Goal: Task Accomplishment & Management: Use online tool/utility

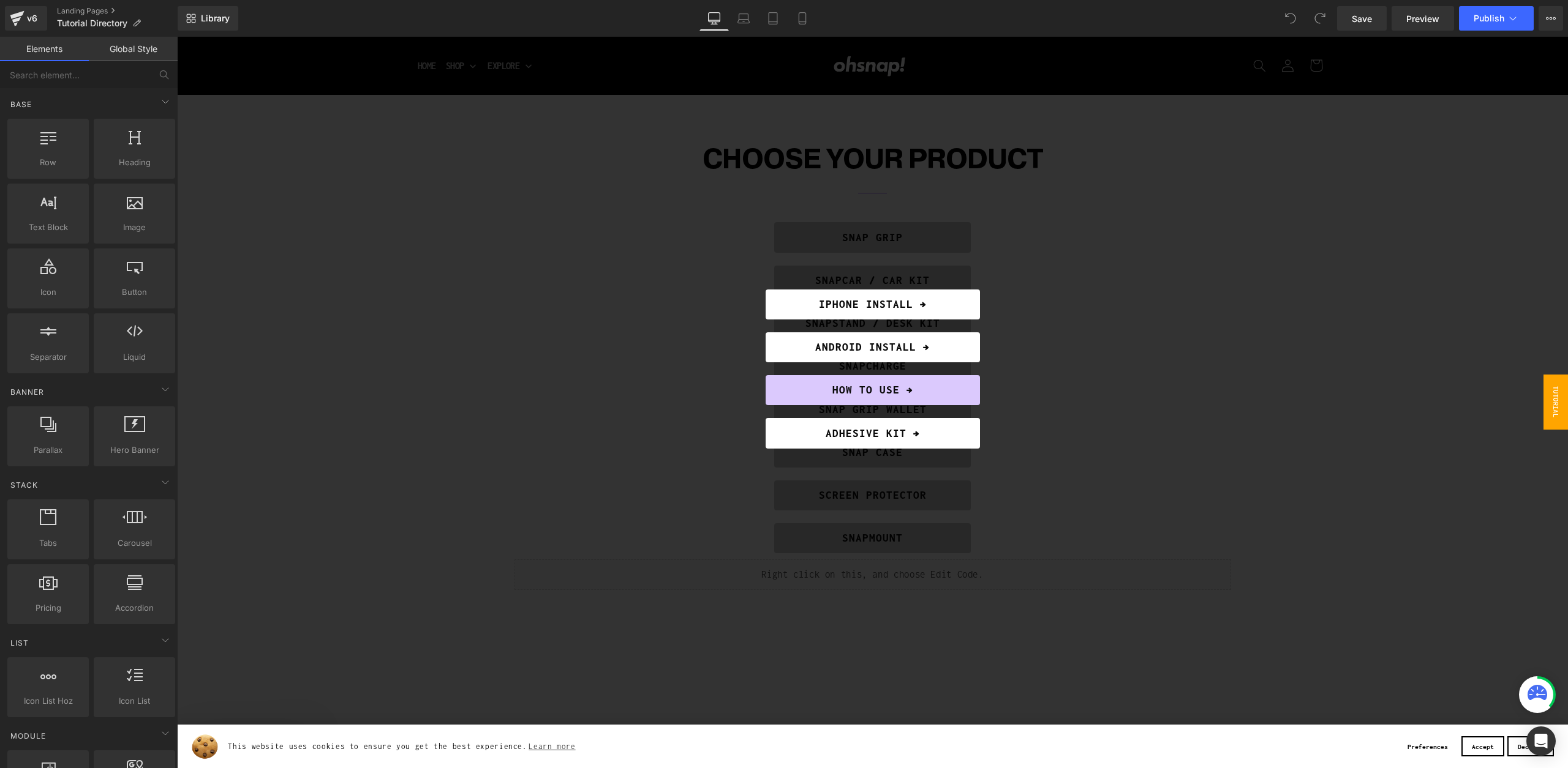
click at [1245, 471] on div at bounding box center [873, 402] width 1391 height 732
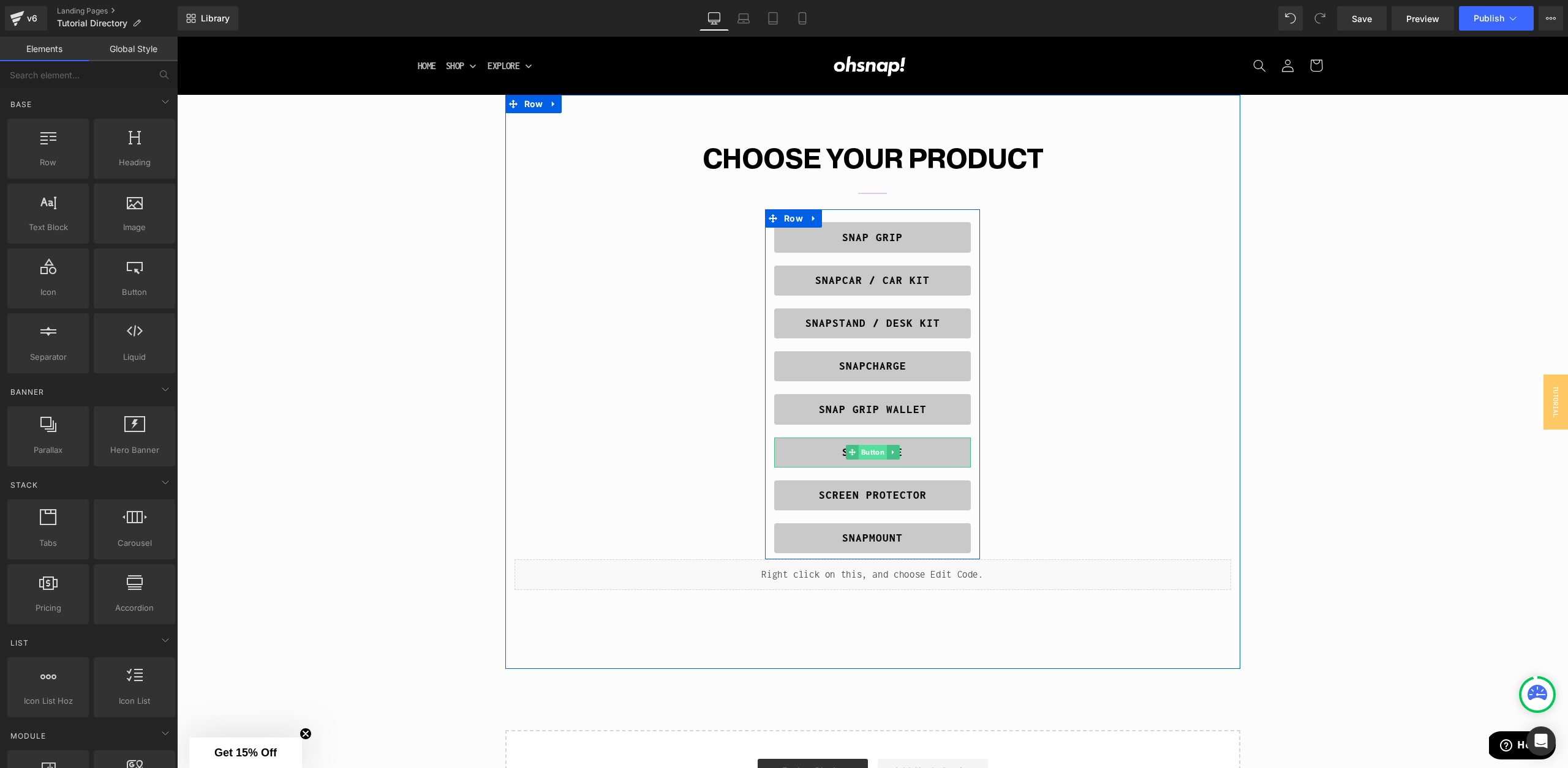
click at [869, 453] on span "Button" at bounding box center [872, 453] width 28 height 15
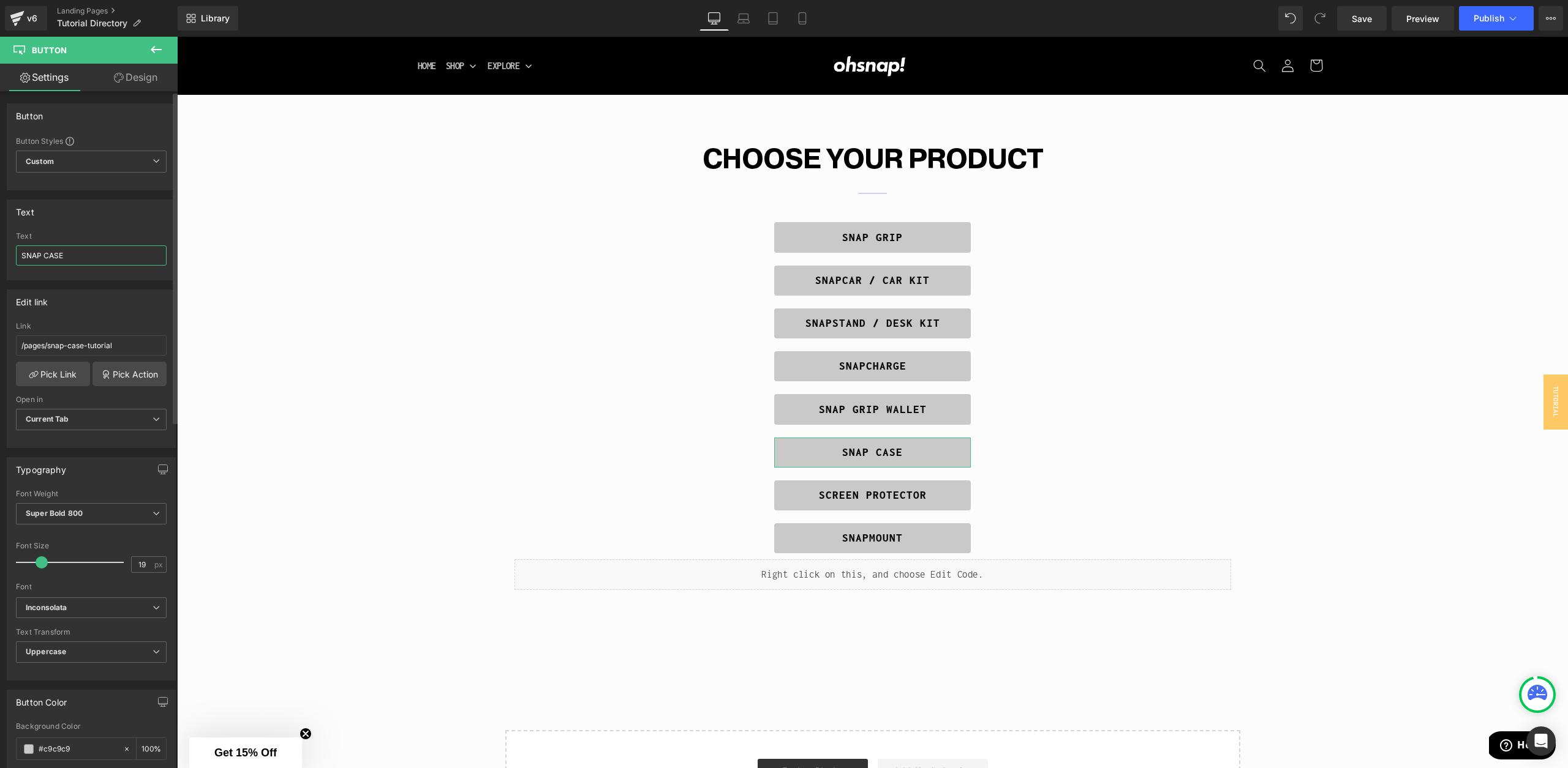
click at [81, 261] on input "SNAP CASE" at bounding box center [91, 255] width 150 height 20
type input "SNAP CASE - 15 & 16"
click at [1008, 375] on div "CHOOSE YOUR PRODUCT Heading Separator SNAP GRIP Button SNAPCAR / CAR KIT Button…" at bounding box center [873, 365] width 735 height 449
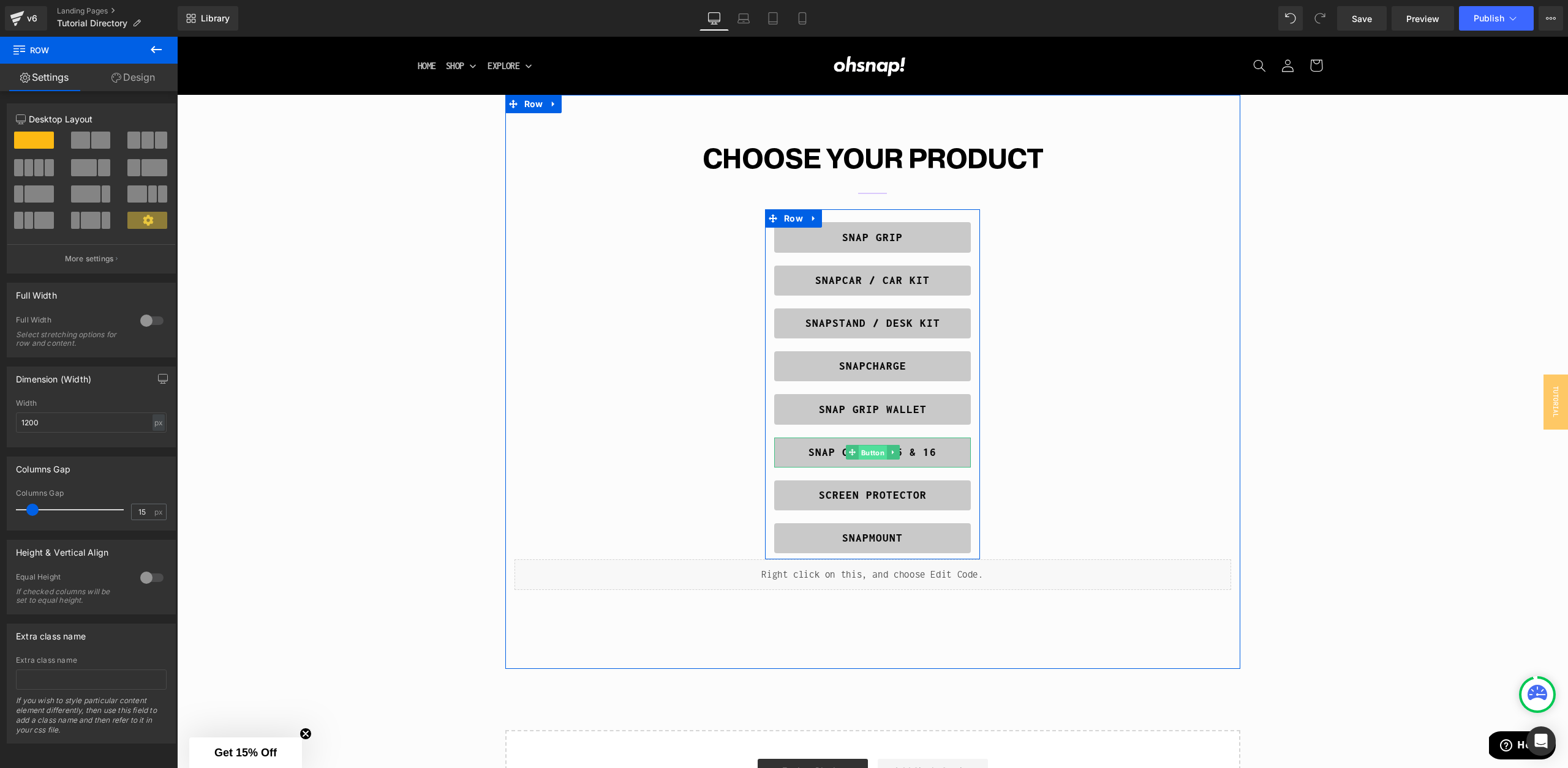
click at [867, 454] on span "Button" at bounding box center [872, 453] width 28 height 15
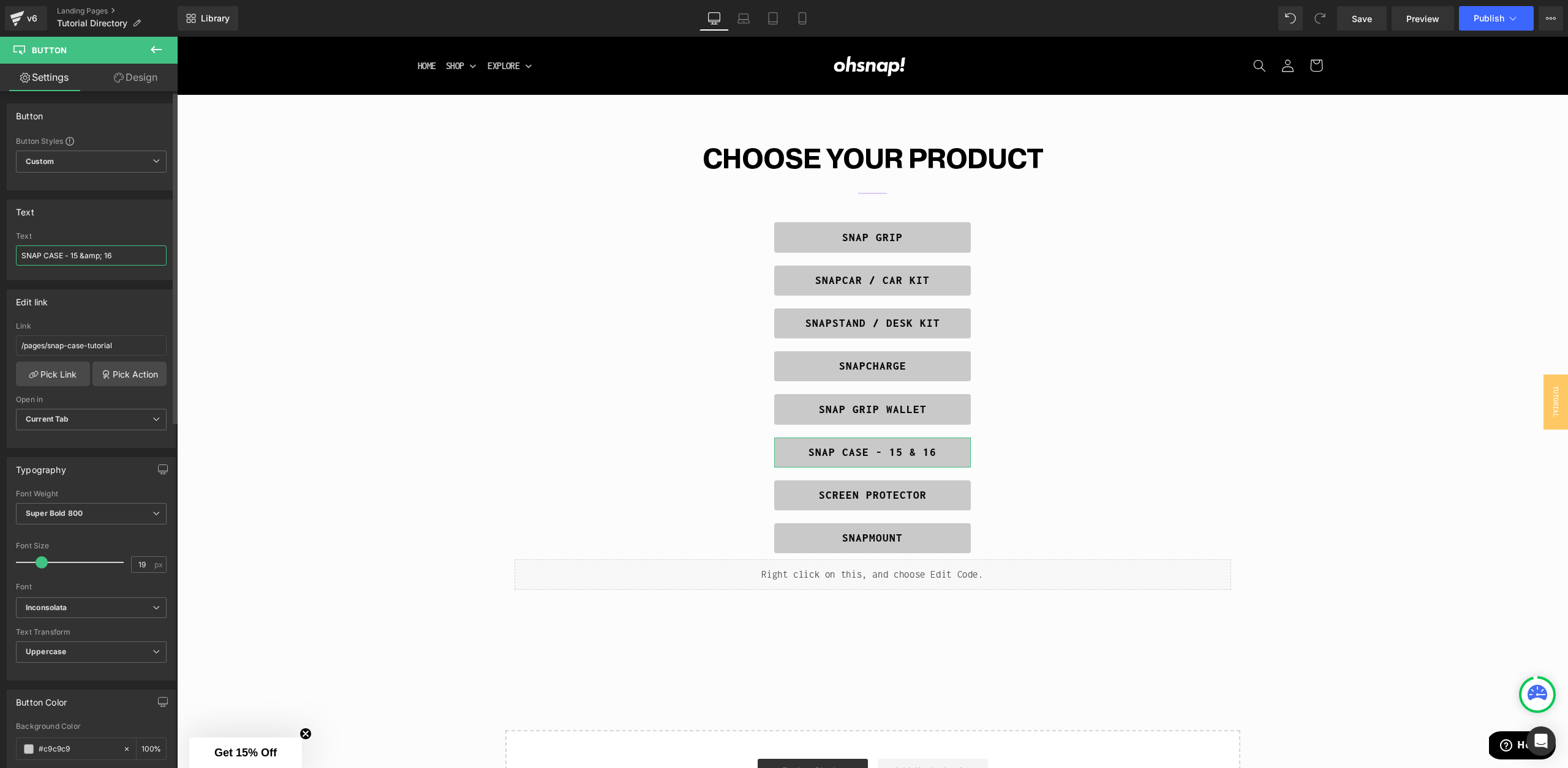
drag, startPoint x: 70, startPoint y: 257, endPoint x: 61, endPoint y: 257, distance: 9.0
click at [61, 257] on input "SNAP CASE - 15 &amp; 16" at bounding box center [91, 255] width 150 height 20
type input "SNAP CASE: 15 &amp; 16"
click at [1367, 21] on span "Save" at bounding box center [1362, 19] width 20 height 13
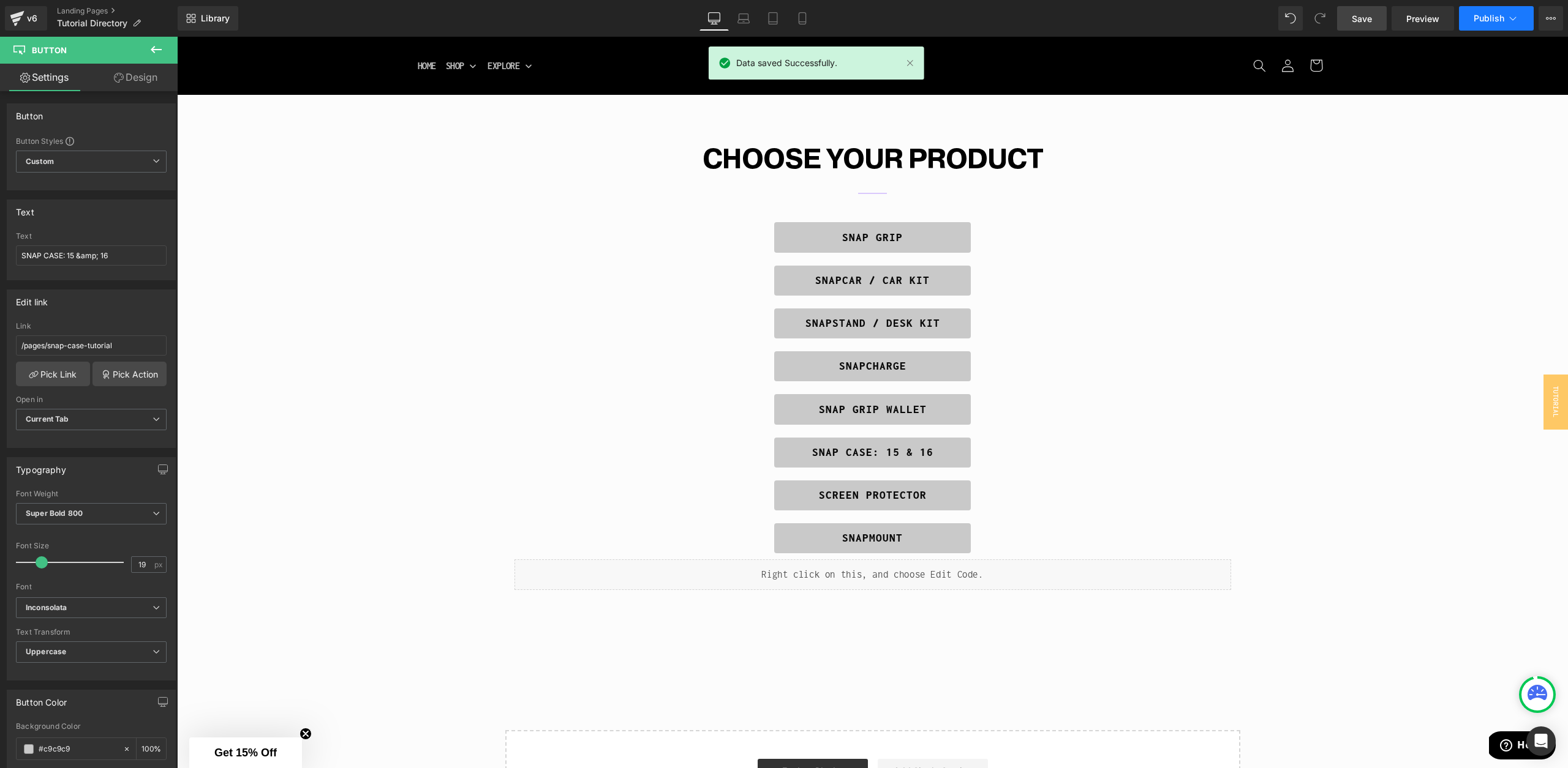
click at [1508, 19] on icon at bounding box center [1512, 18] width 12 height 12
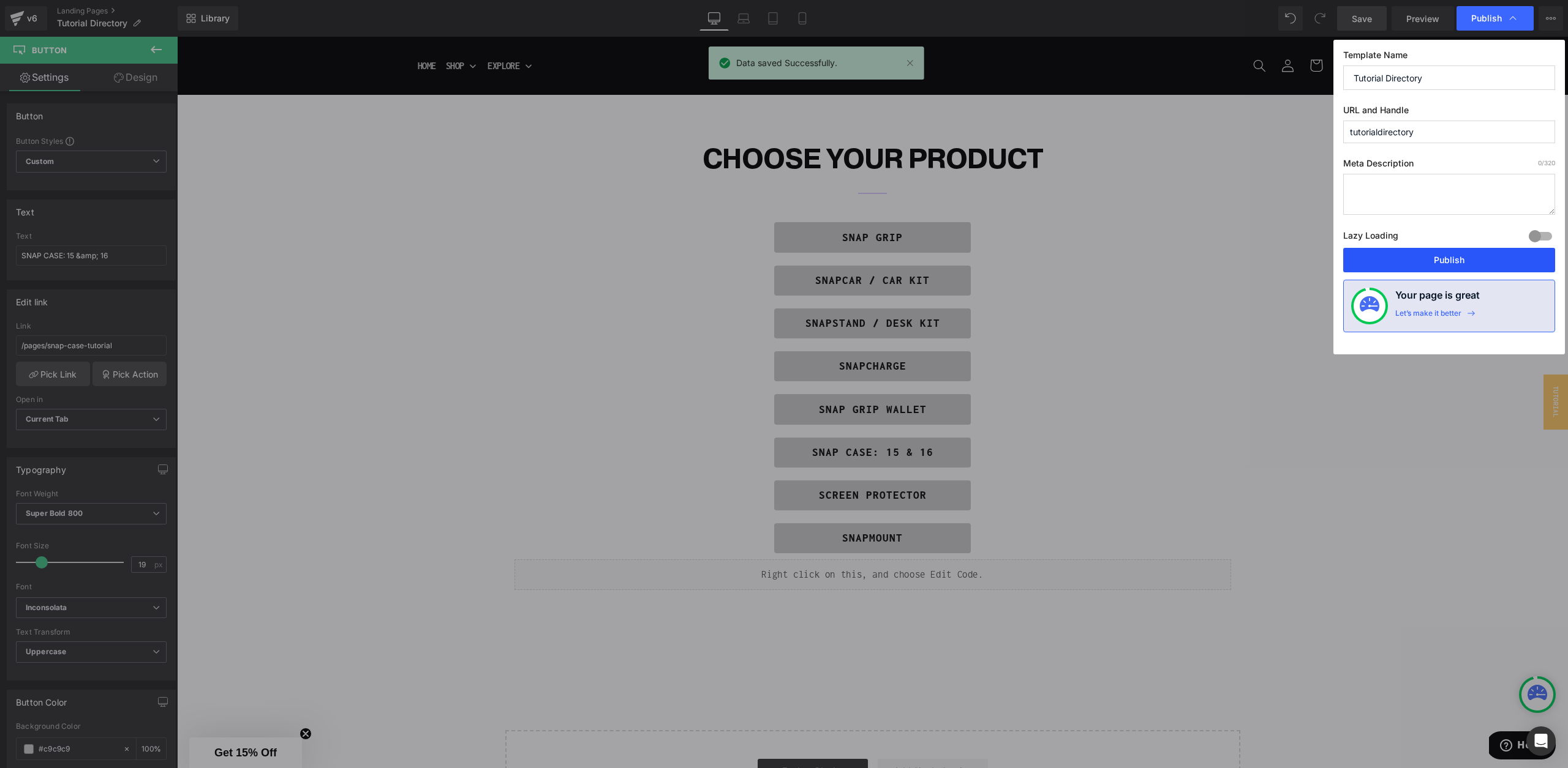
click at [1393, 257] on button "Publish" at bounding box center [1449, 260] width 212 height 24
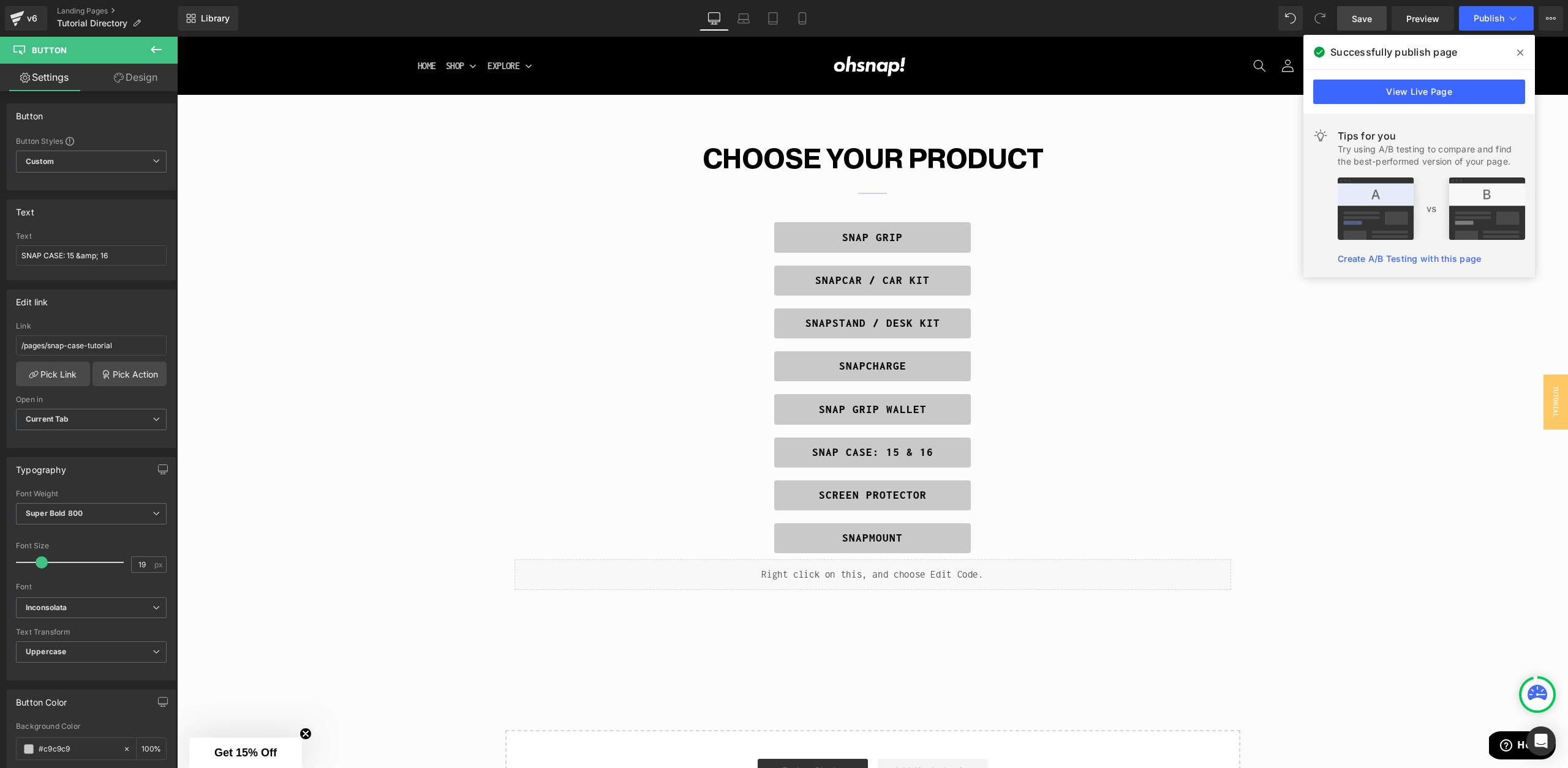
drag, startPoint x: 1521, startPoint y: 56, endPoint x: 446, endPoint y: 87, distance: 1075.4
click at [1521, 56] on icon at bounding box center [1520, 53] width 6 height 10
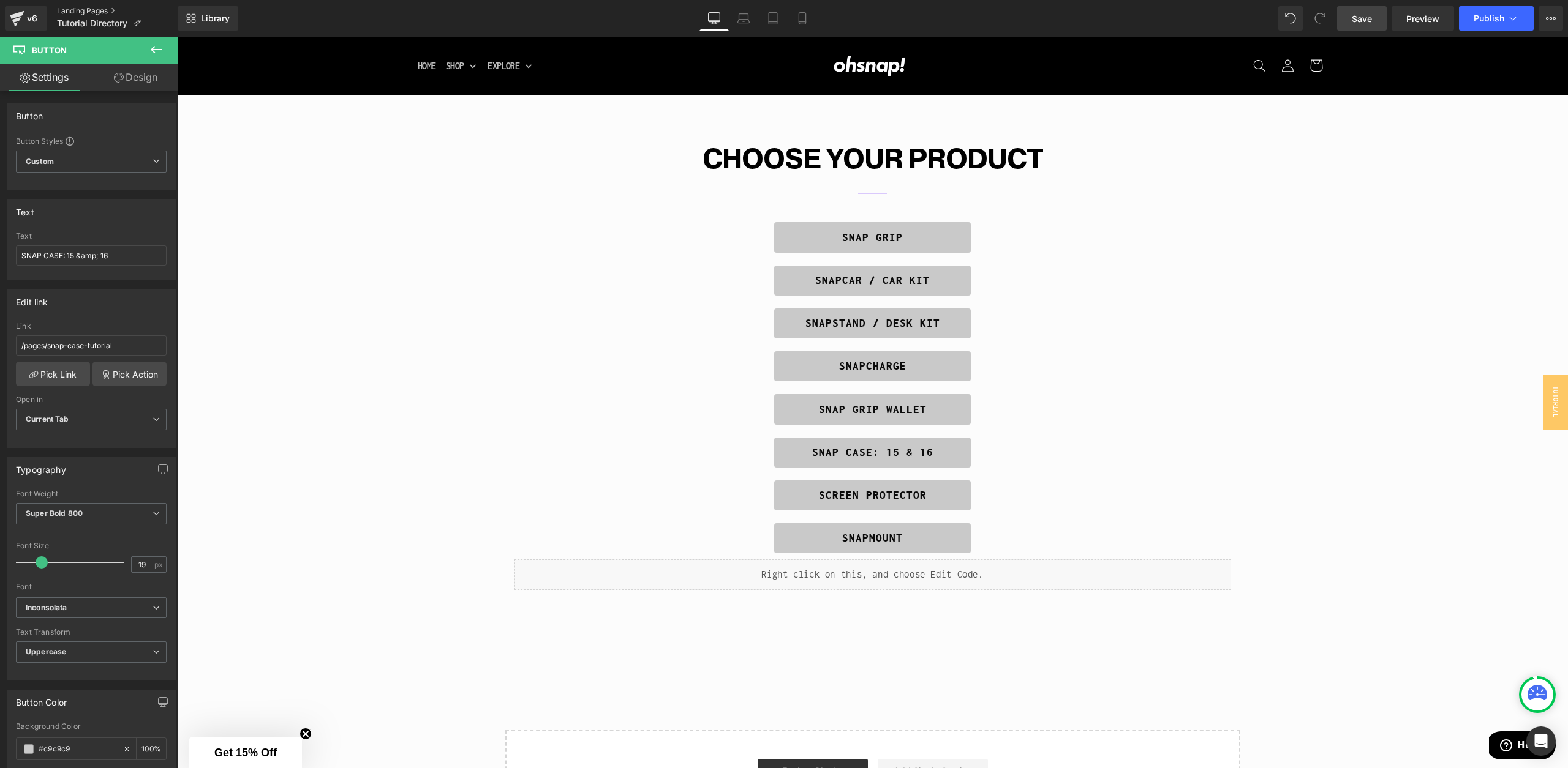
click at [70, 14] on link "Landing Pages" at bounding box center [116, 11] width 120 height 10
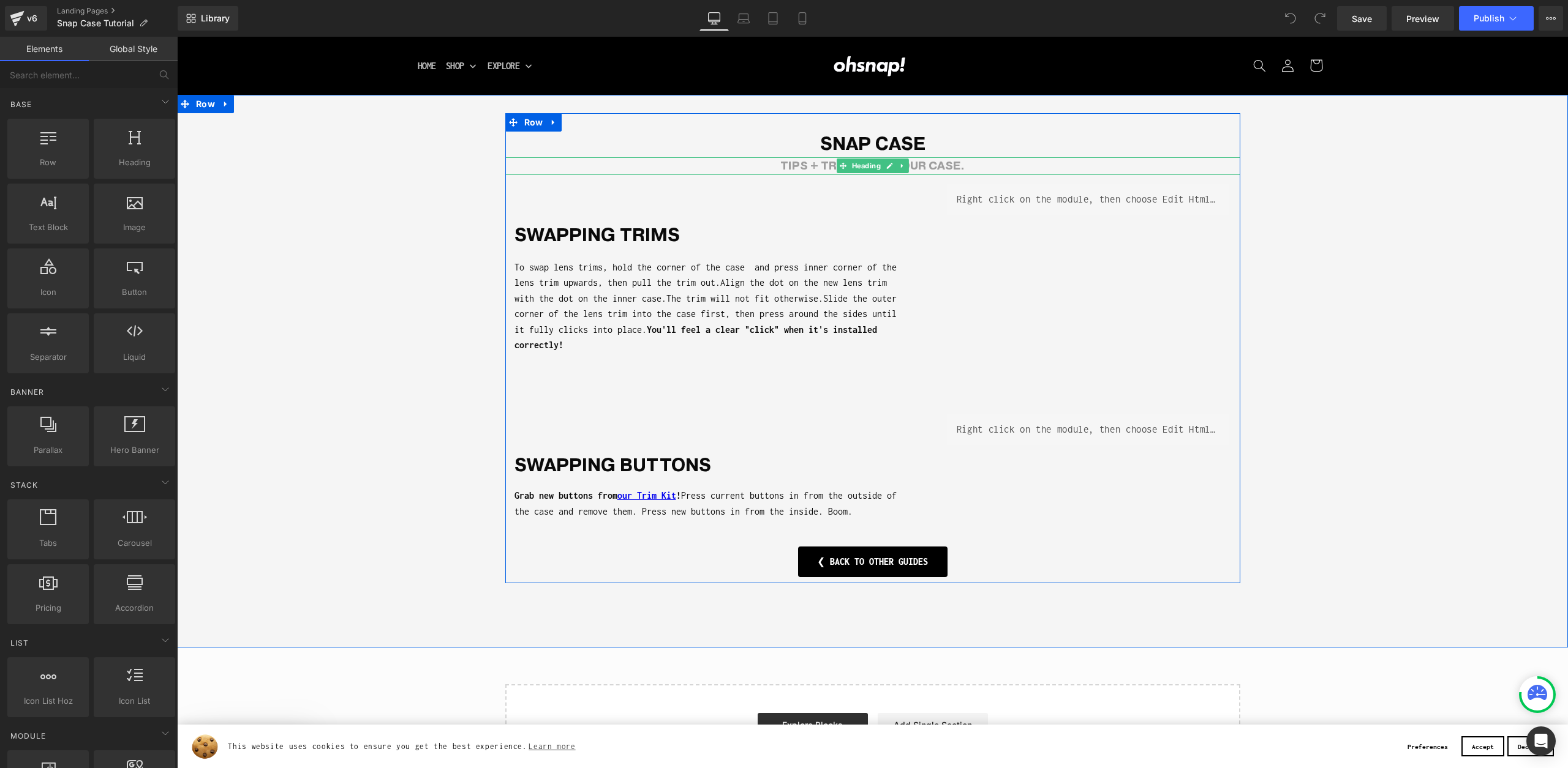
click at [937, 167] on h1 "Tips + tricks for your CASE." at bounding box center [873, 167] width 735 height 18
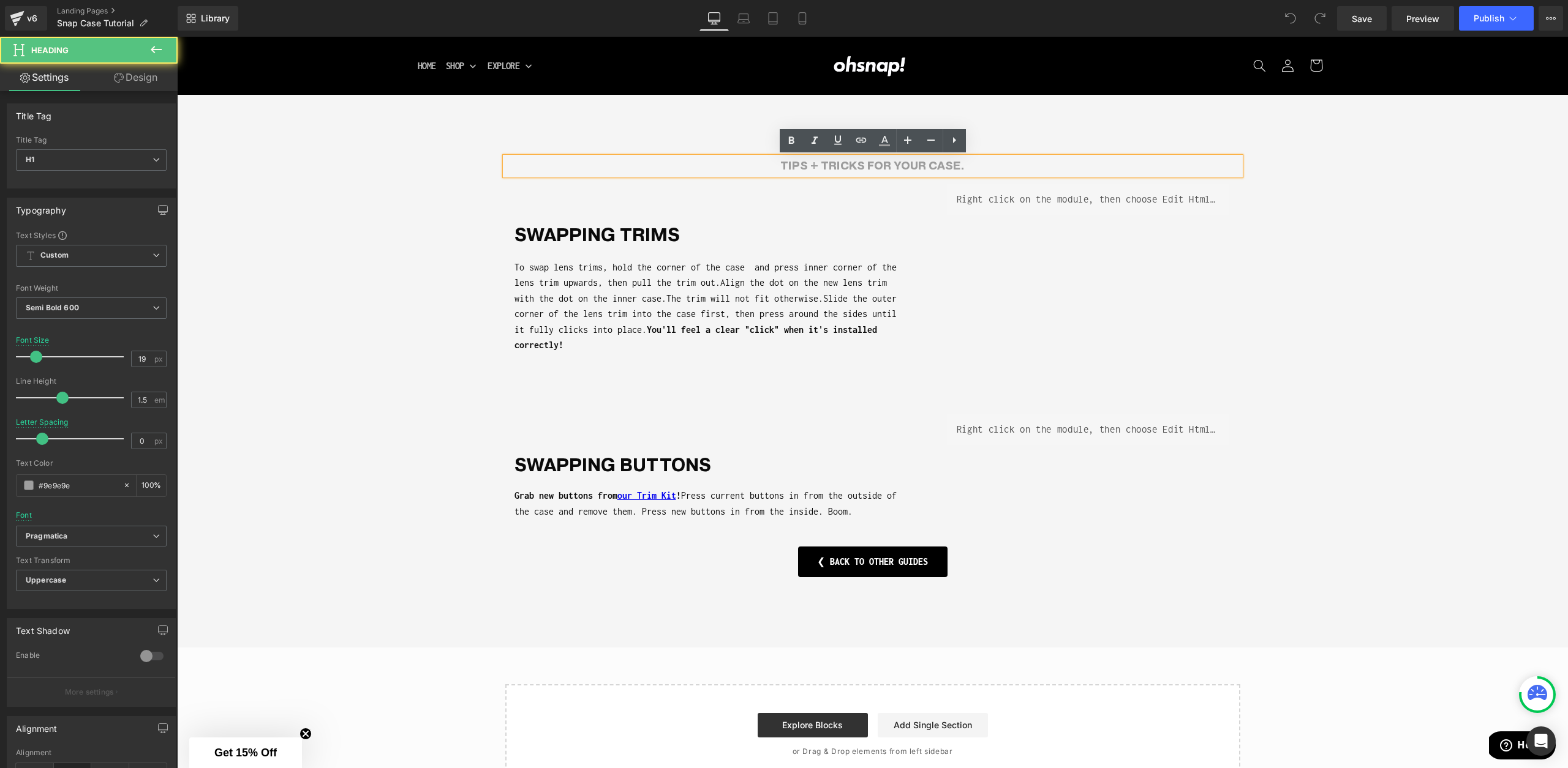
click at [937, 165] on h1 "Tips + tricks for your CASE." at bounding box center [873, 167] width 735 height 18
click at [1075, 138] on h1 "Snap CASE" at bounding box center [873, 144] width 735 height 27
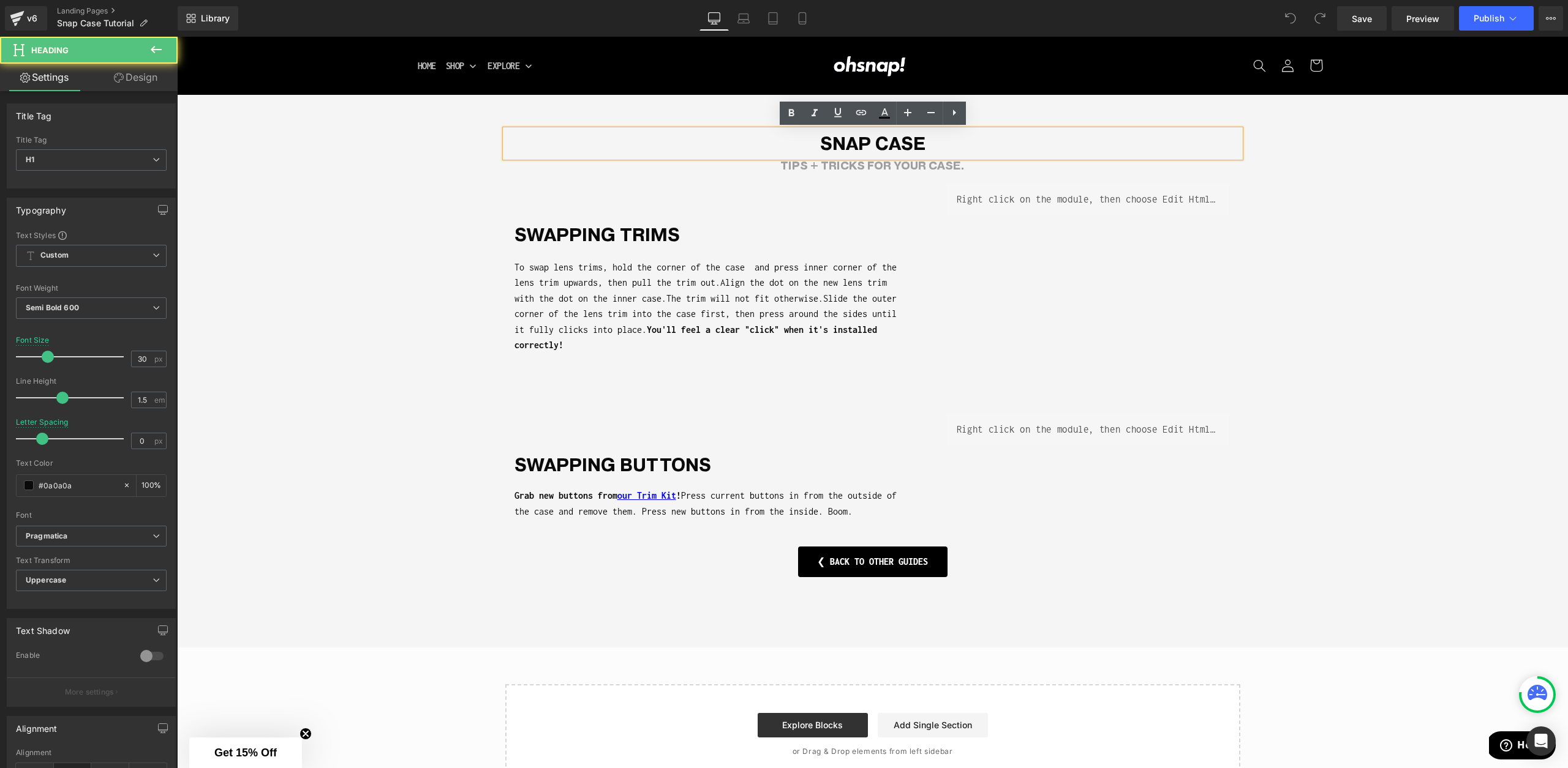
click at [954, 144] on h1 "Snap CASE" at bounding box center [873, 144] width 735 height 27
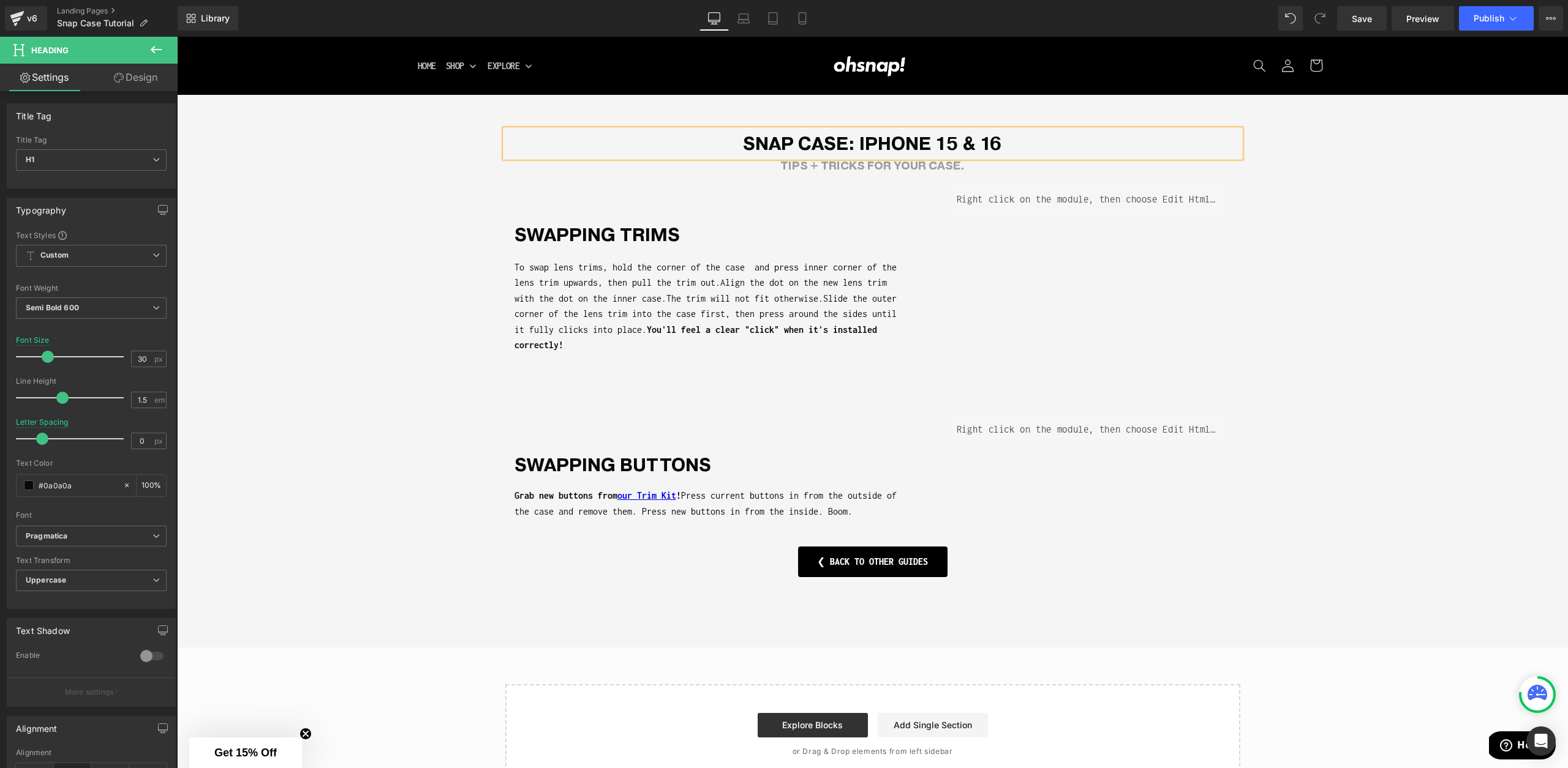
click at [810, 297] on span "The trim will not fit otherwise." at bounding box center [745, 298] width 157 height 11
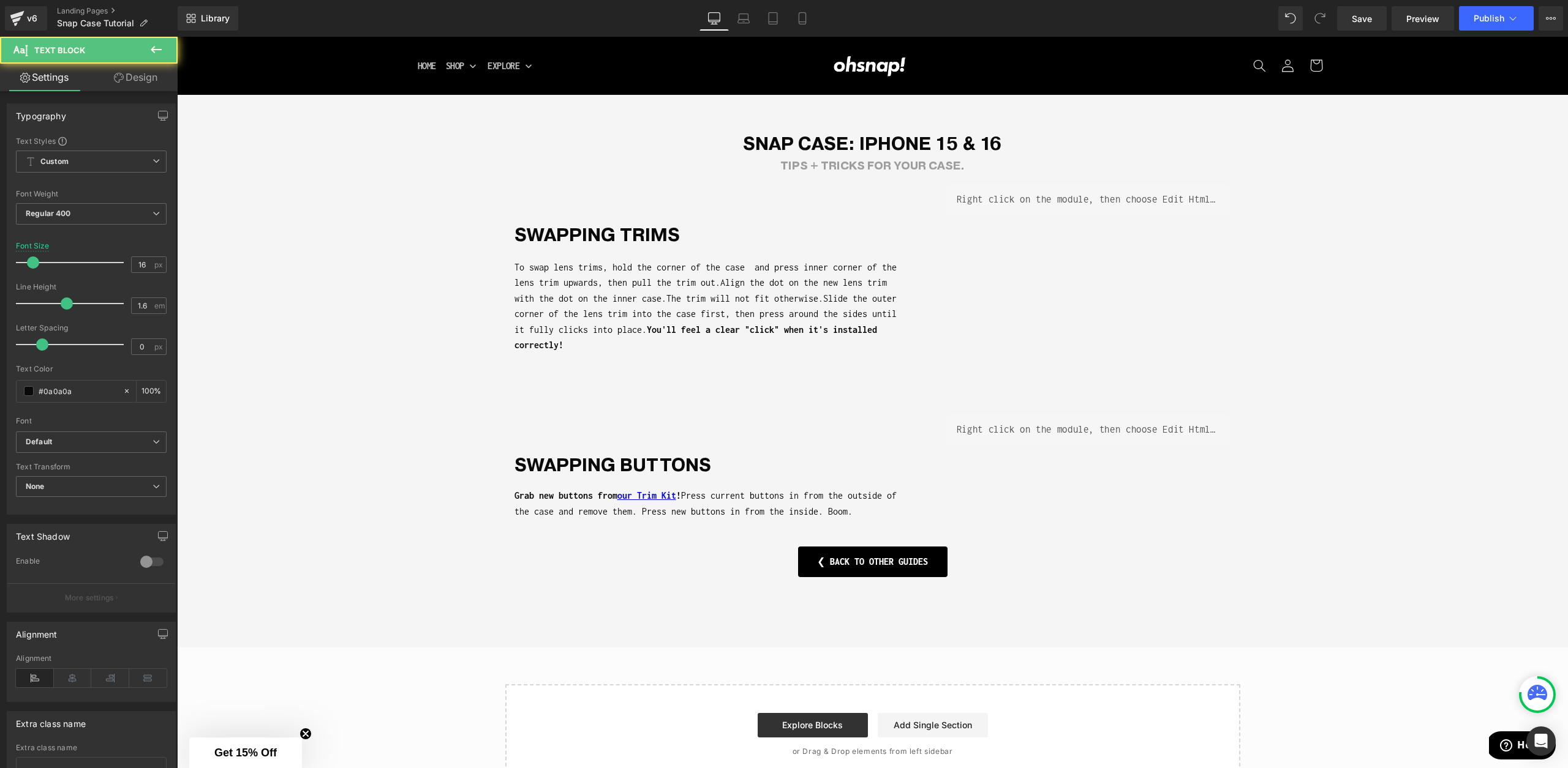
click at [801, 4] on div "Library Desktop Desktop Laptop Tablet Mobile Save Preview Publish Scheduled Vie…" at bounding box center [873, 18] width 1390 height 36
click at [801, 16] on icon at bounding box center [802, 18] width 12 height 12
type input "15"
type input "100"
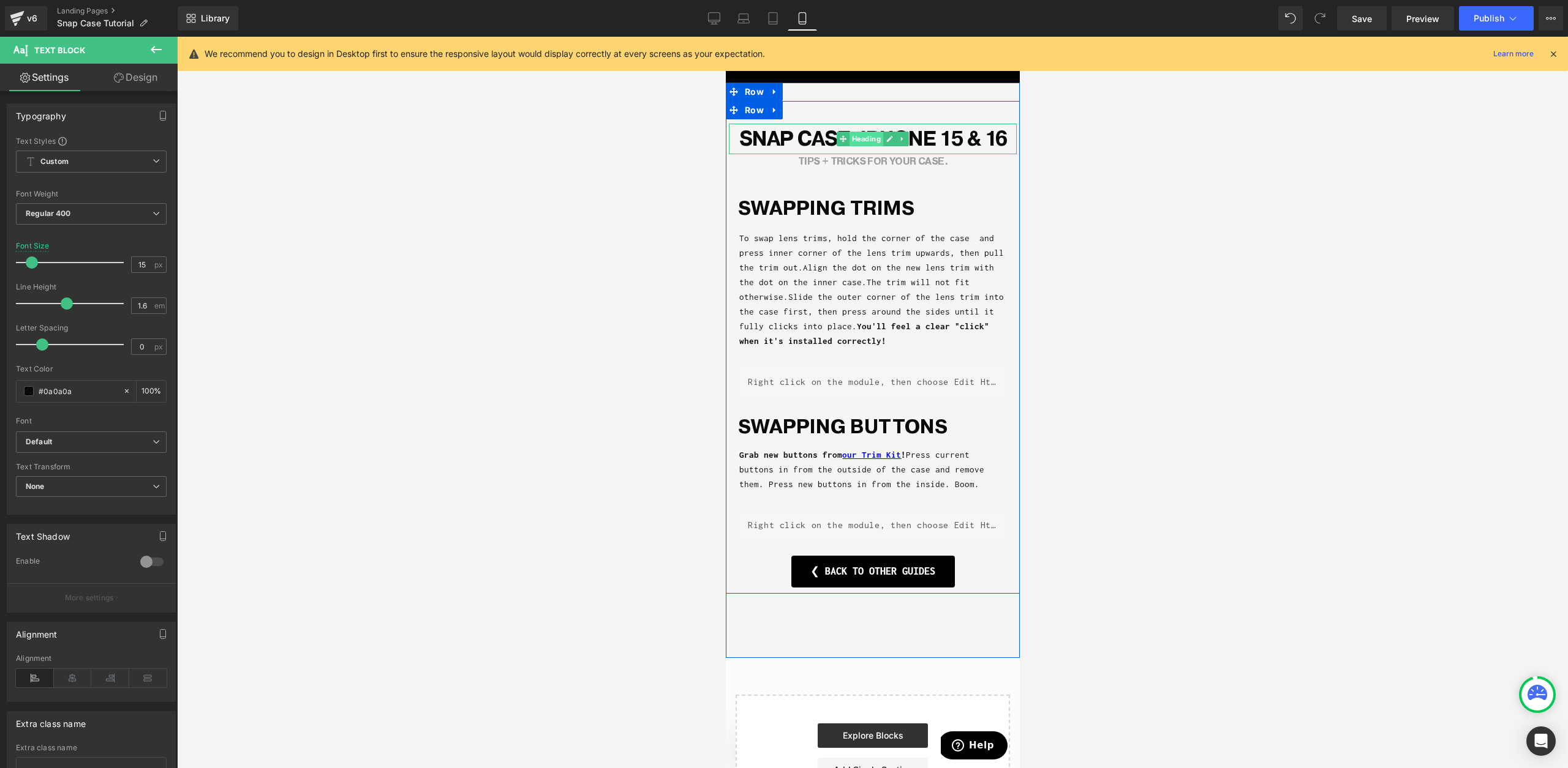
click at [881, 133] on span "Heading" at bounding box center [866, 139] width 34 height 15
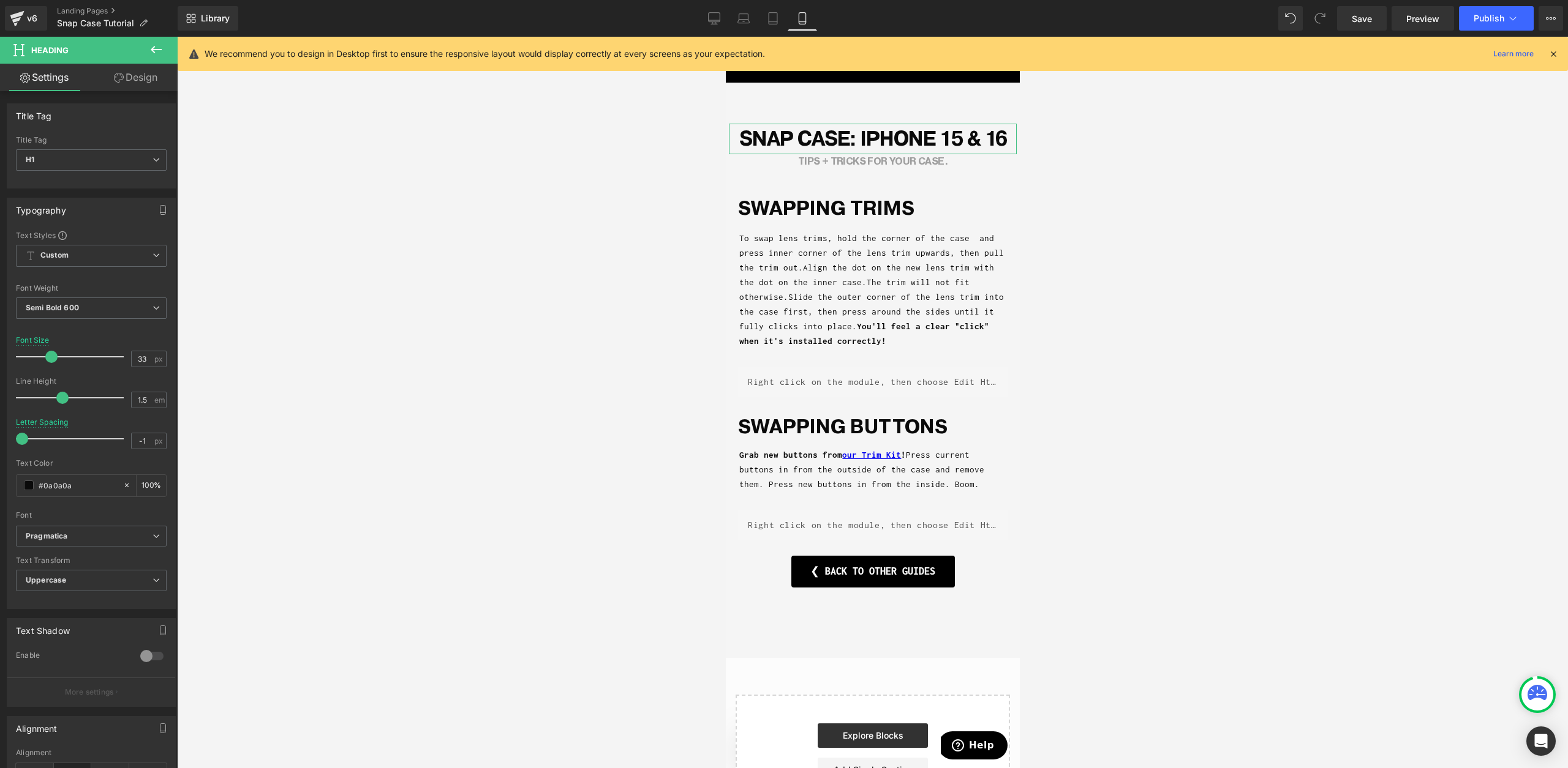
click at [139, 75] on link "Design" at bounding box center [136, 78] width 89 height 27
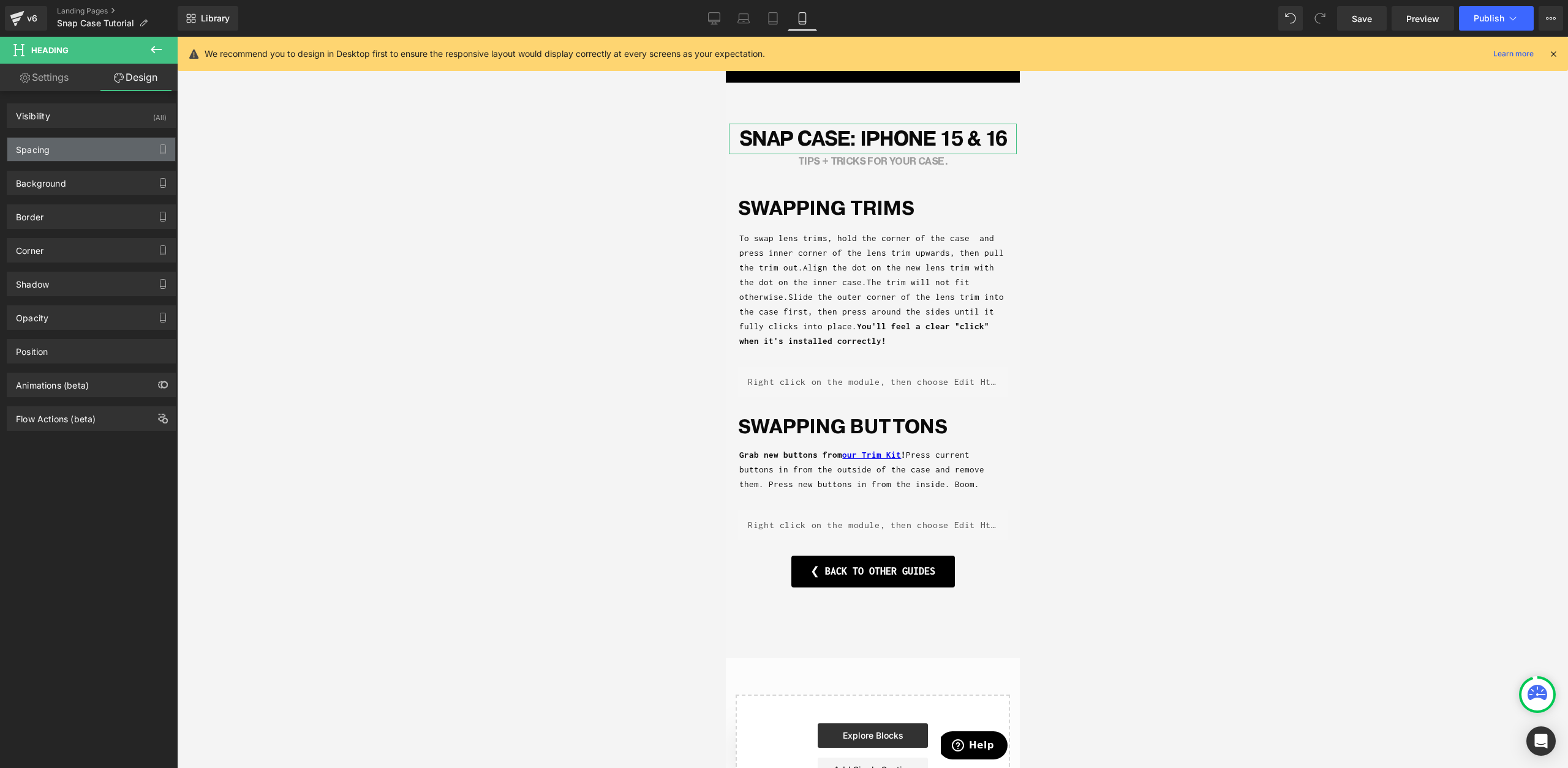
click at [54, 150] on div "Spacing" at bounding box center [91, 149] width 168 height 23
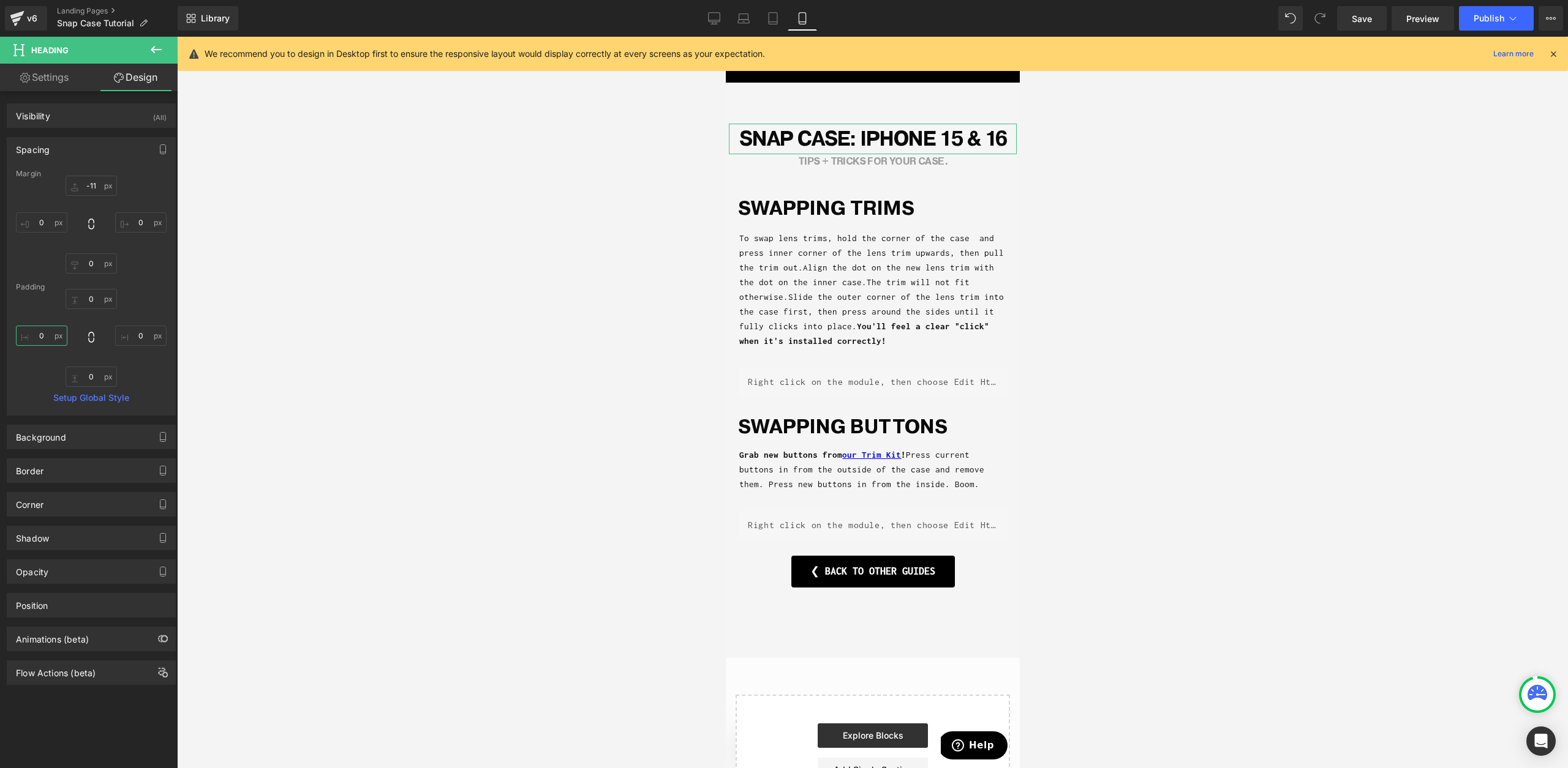
click at [46, 339] on input "0" at bounding box center [42, 335] width 52 height 20
type input "25"
click at [140, 335] on input "0" at bounding box center [141, 335] width 52 height 20
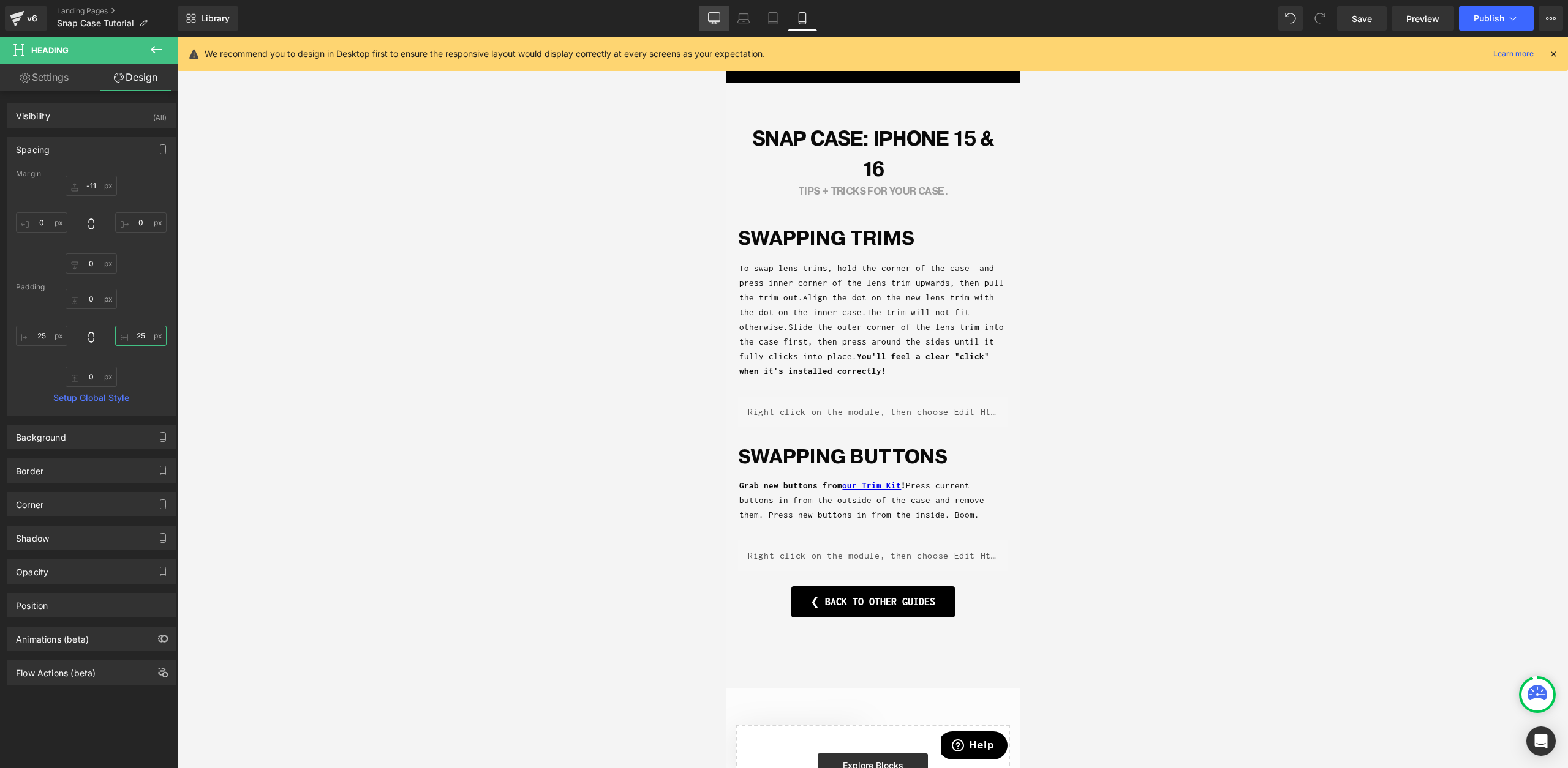
type input "25"
click at [721, 17] on link "Desktop" at bounding box center [714, 19] width 29 height 24
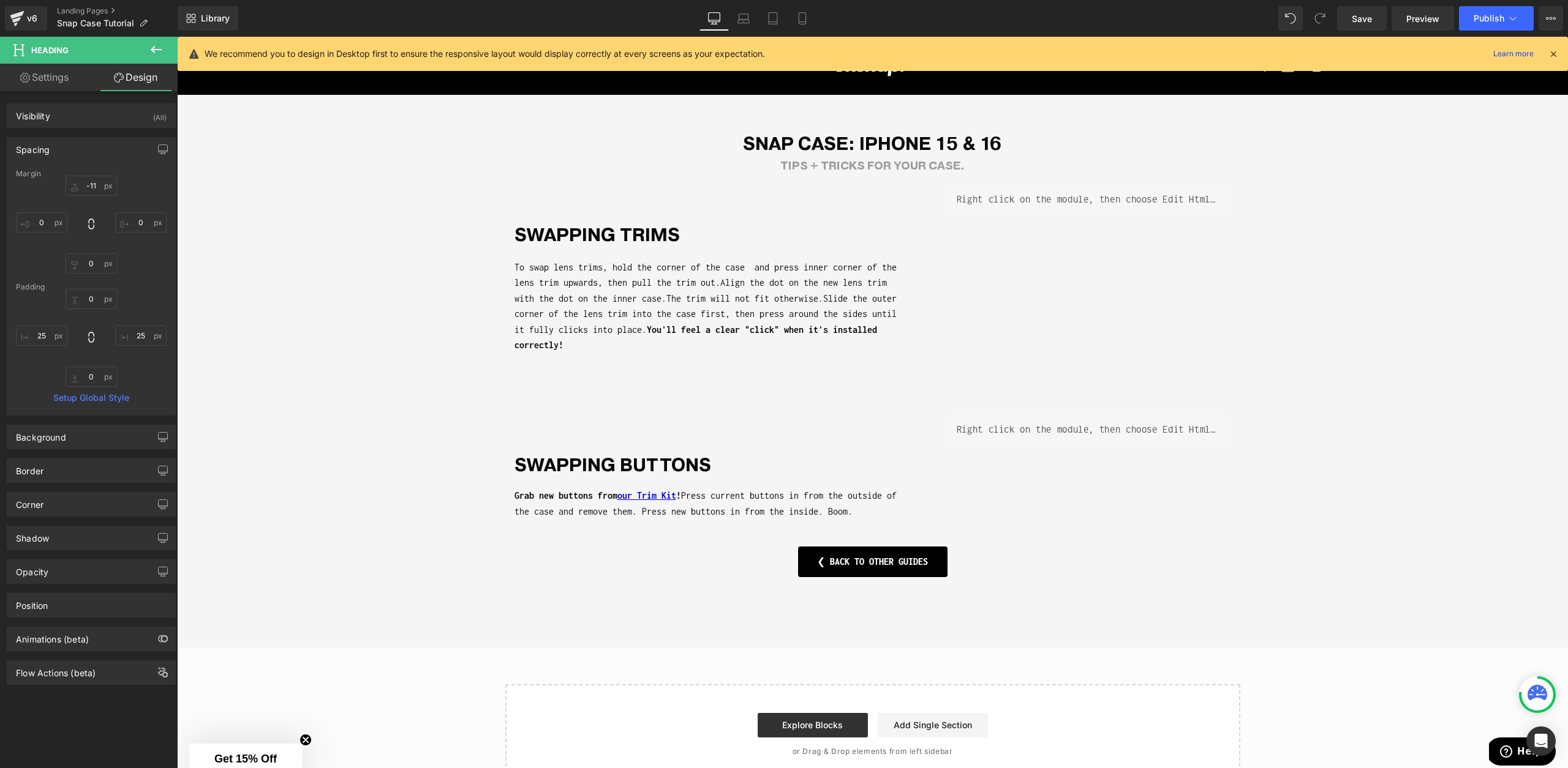
scroll to position [6, 0]
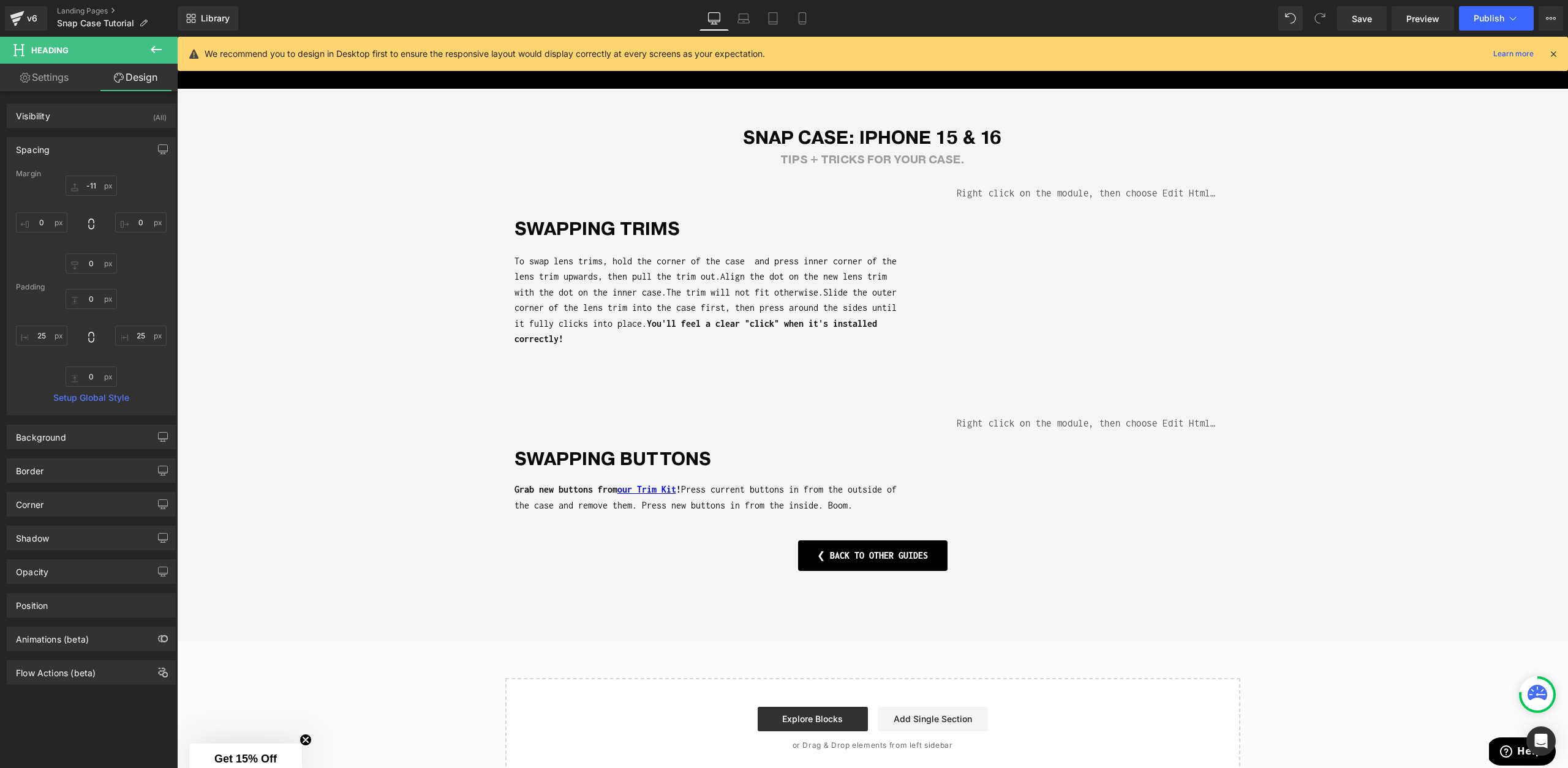
type input "0"
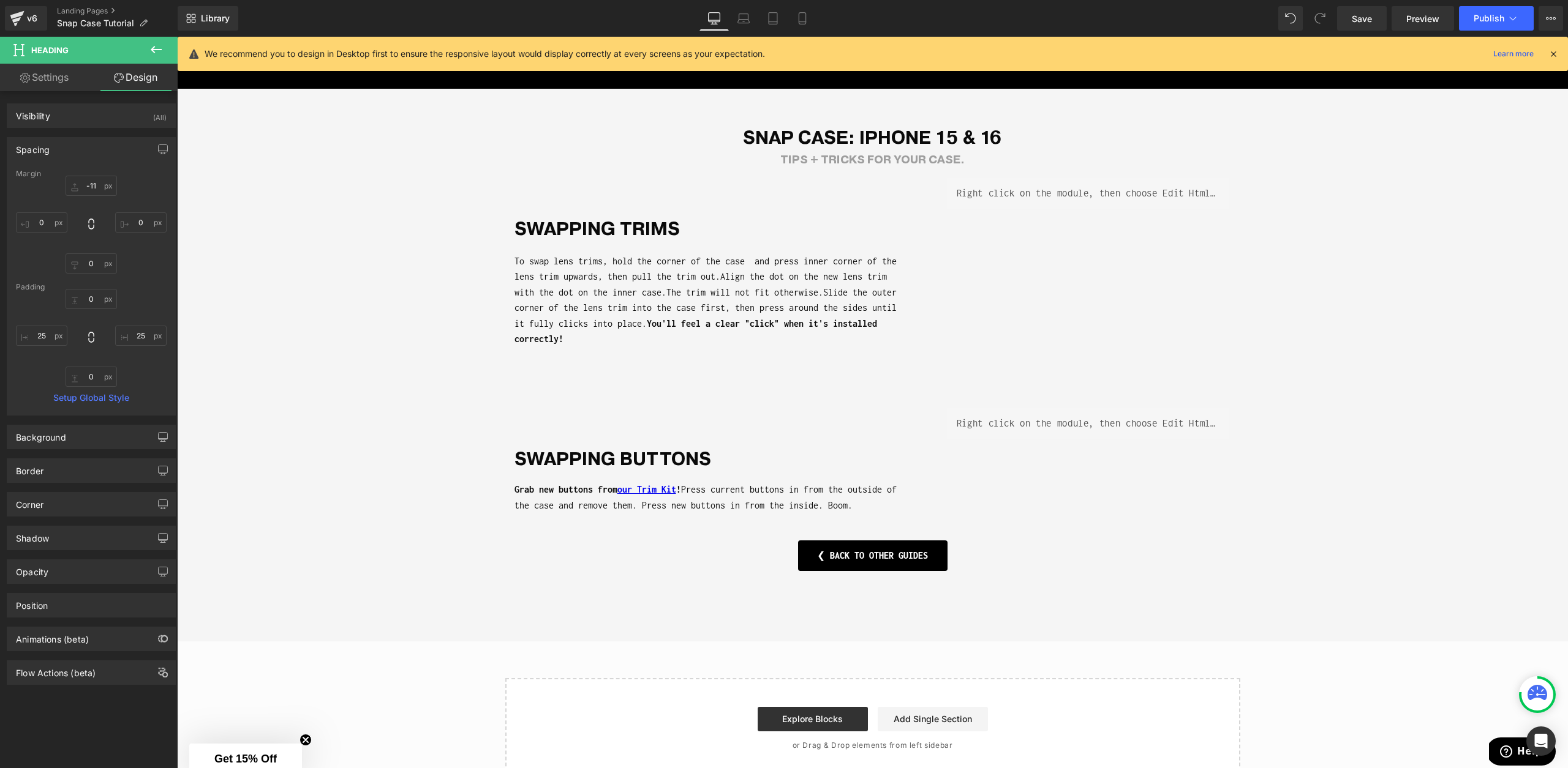
type input "0"
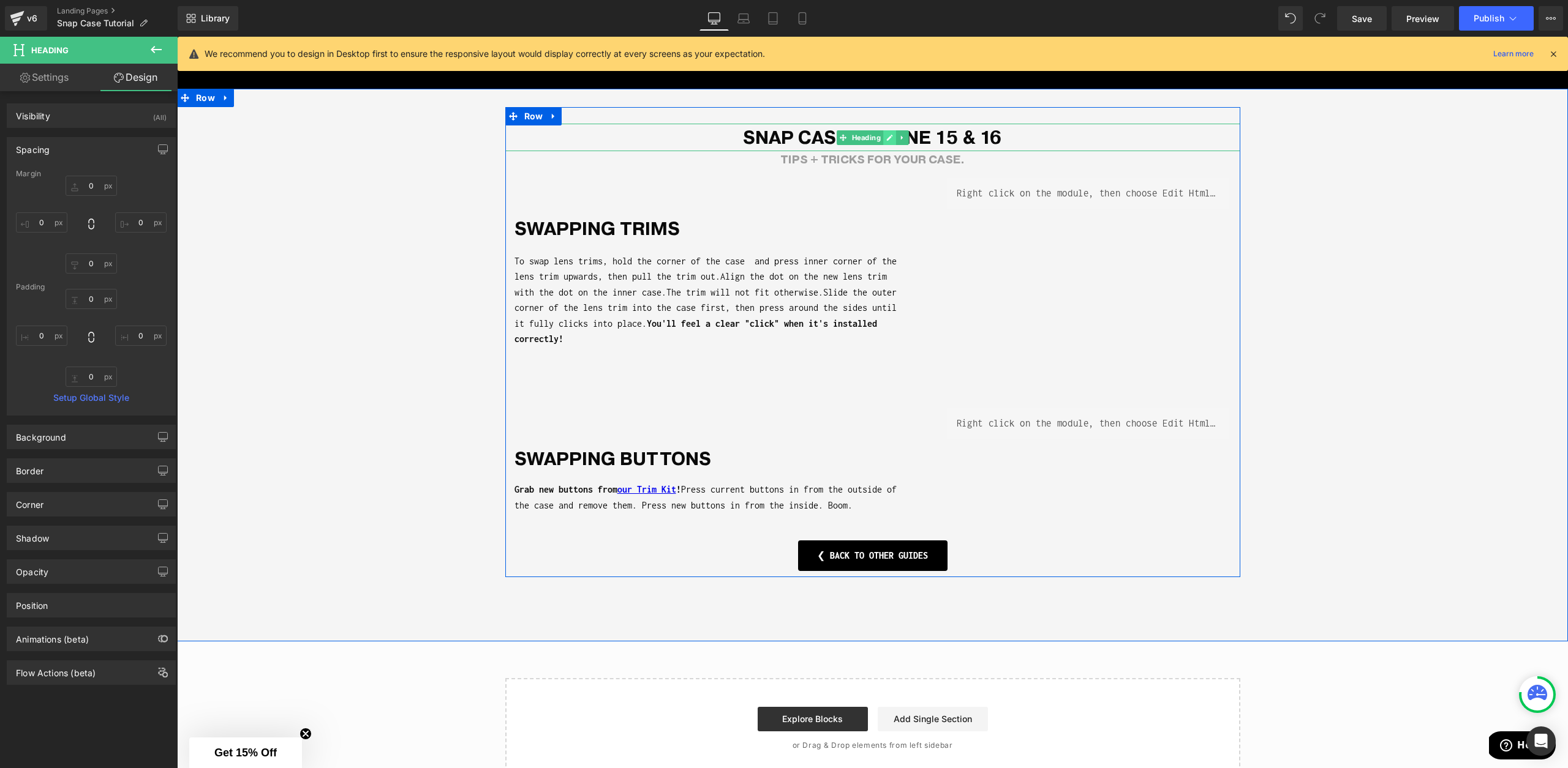
click at [887, 130] on link at bounding box center [890, 137] width 13 height 15
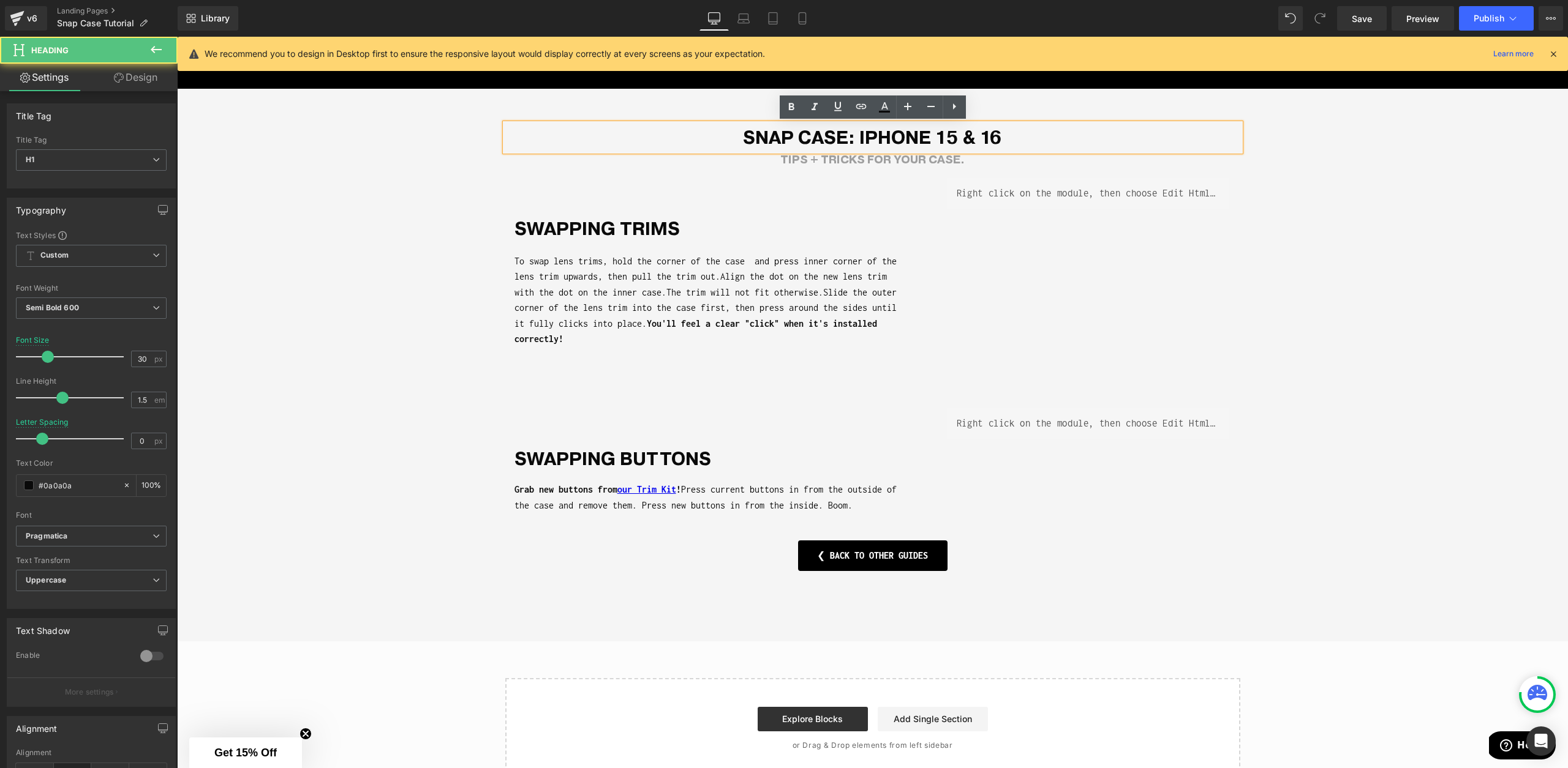
click at [864, 138] on h1 "Snap CASE: iPhone 15 & 16" at bounding box center [873, 137] width 735 height 27
click at [861, 139] on h1 "Snap CASE: iPhone 15 & 16" at bounding box center [873, 137] width 735 height 27
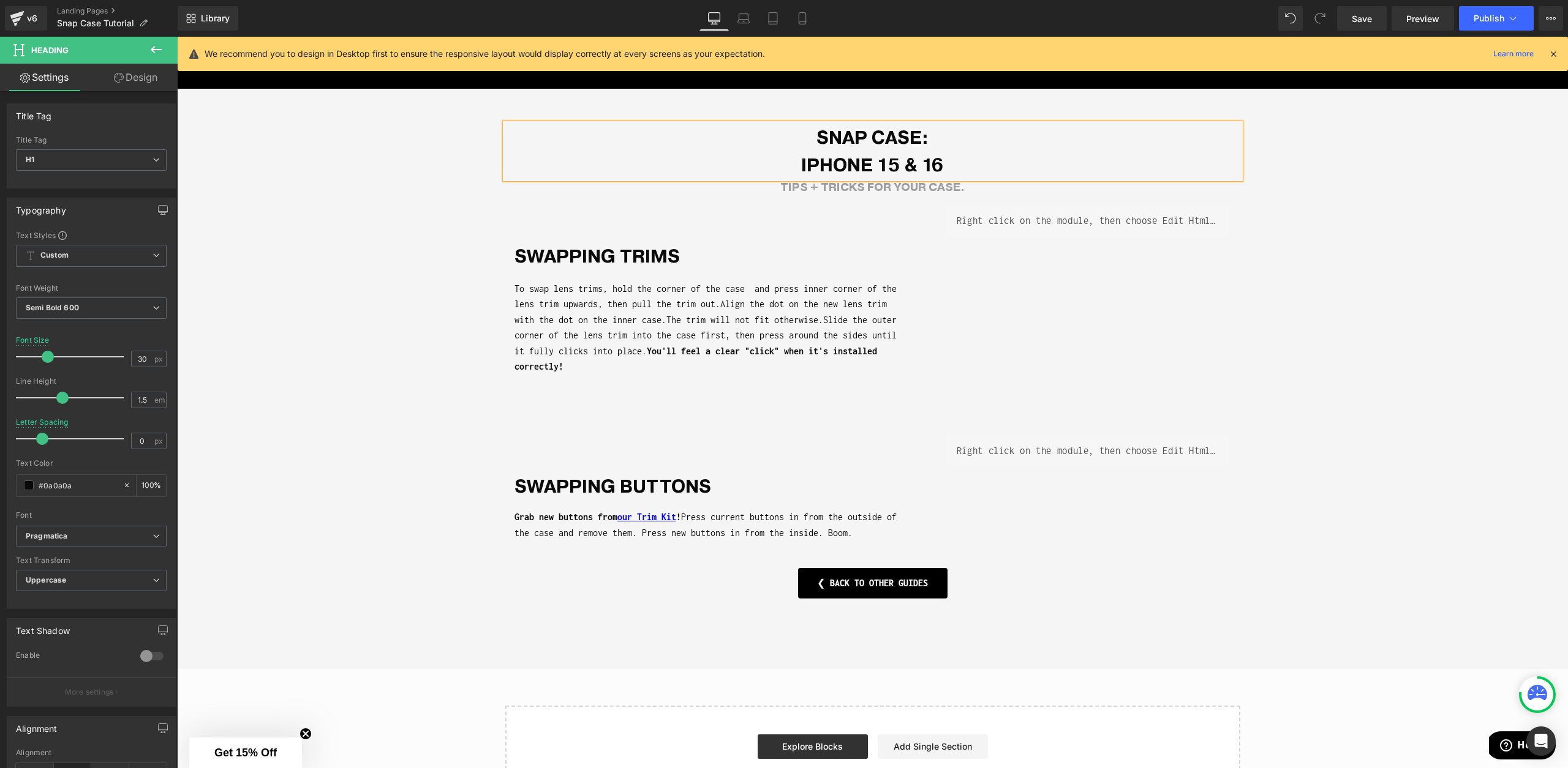
click at [1152, 102] on div "Snap CASE: iPhone 15 & 16 Heading Tips + tricks for your CASE. Heading SWAPPING…" at bounding box center [873, 379] width 1391 height 580
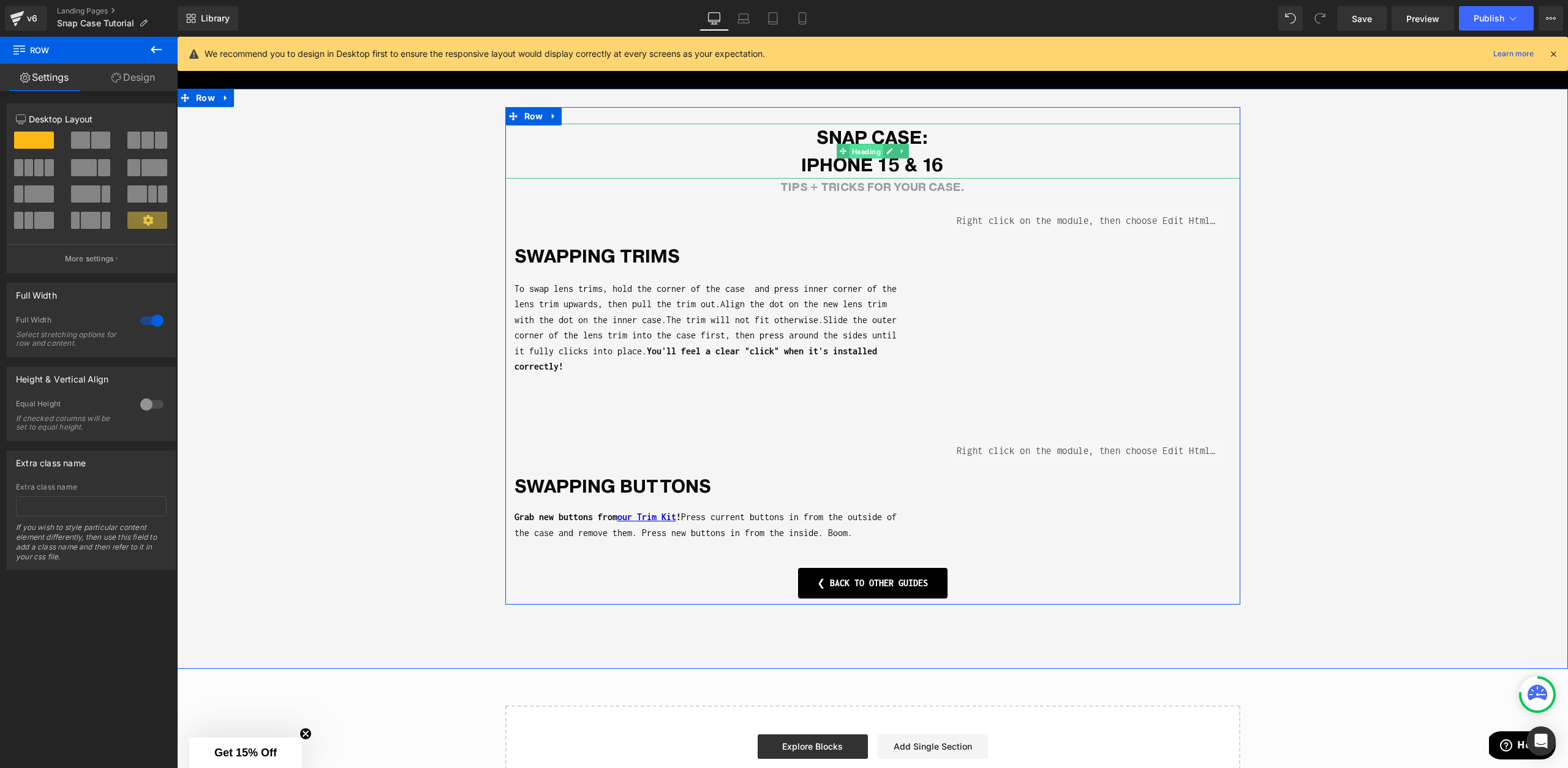
click at [873, 150] on span "Heading" at bounding box center [866, 152] width 34 height 15
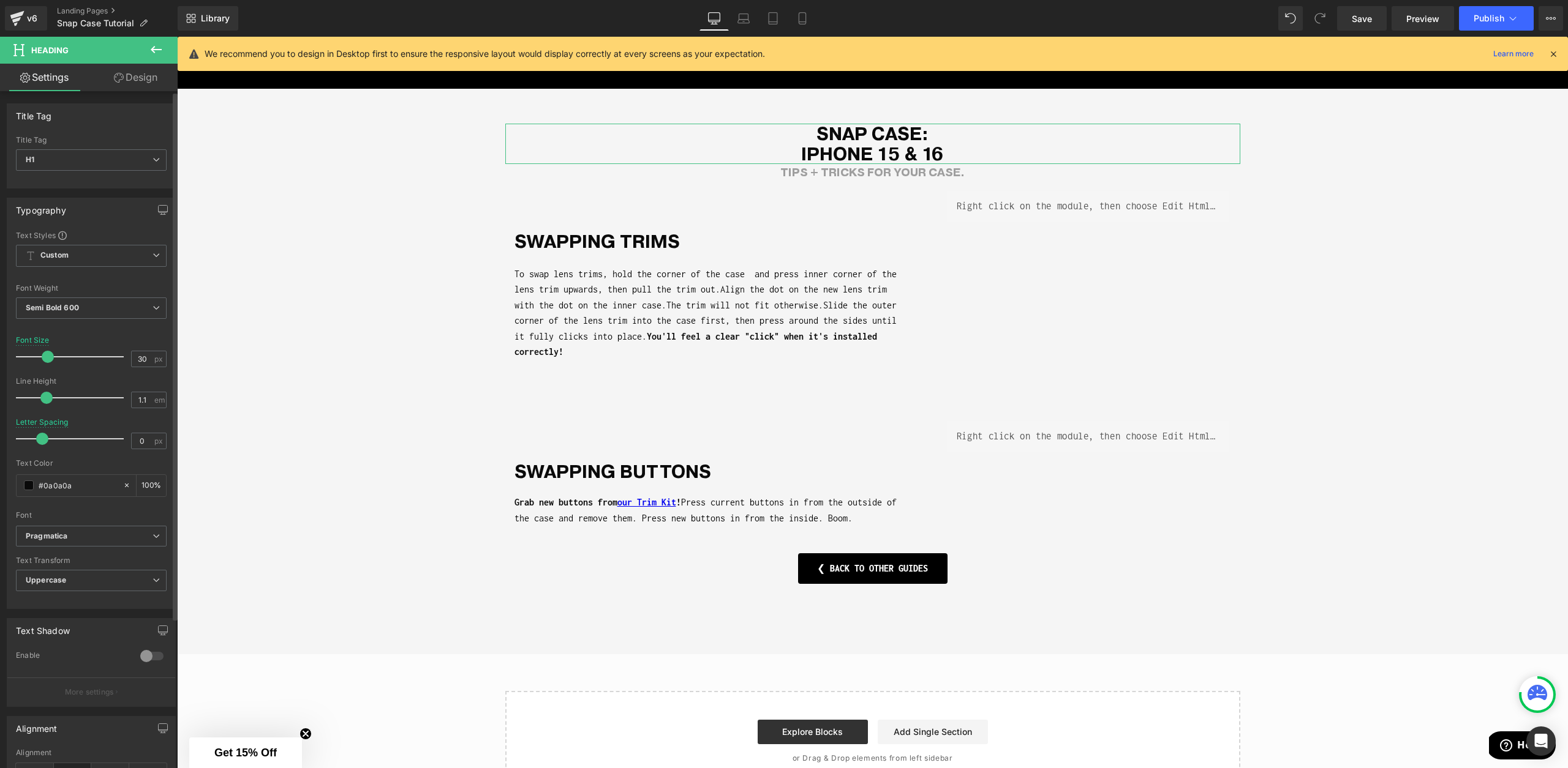
type input "1"
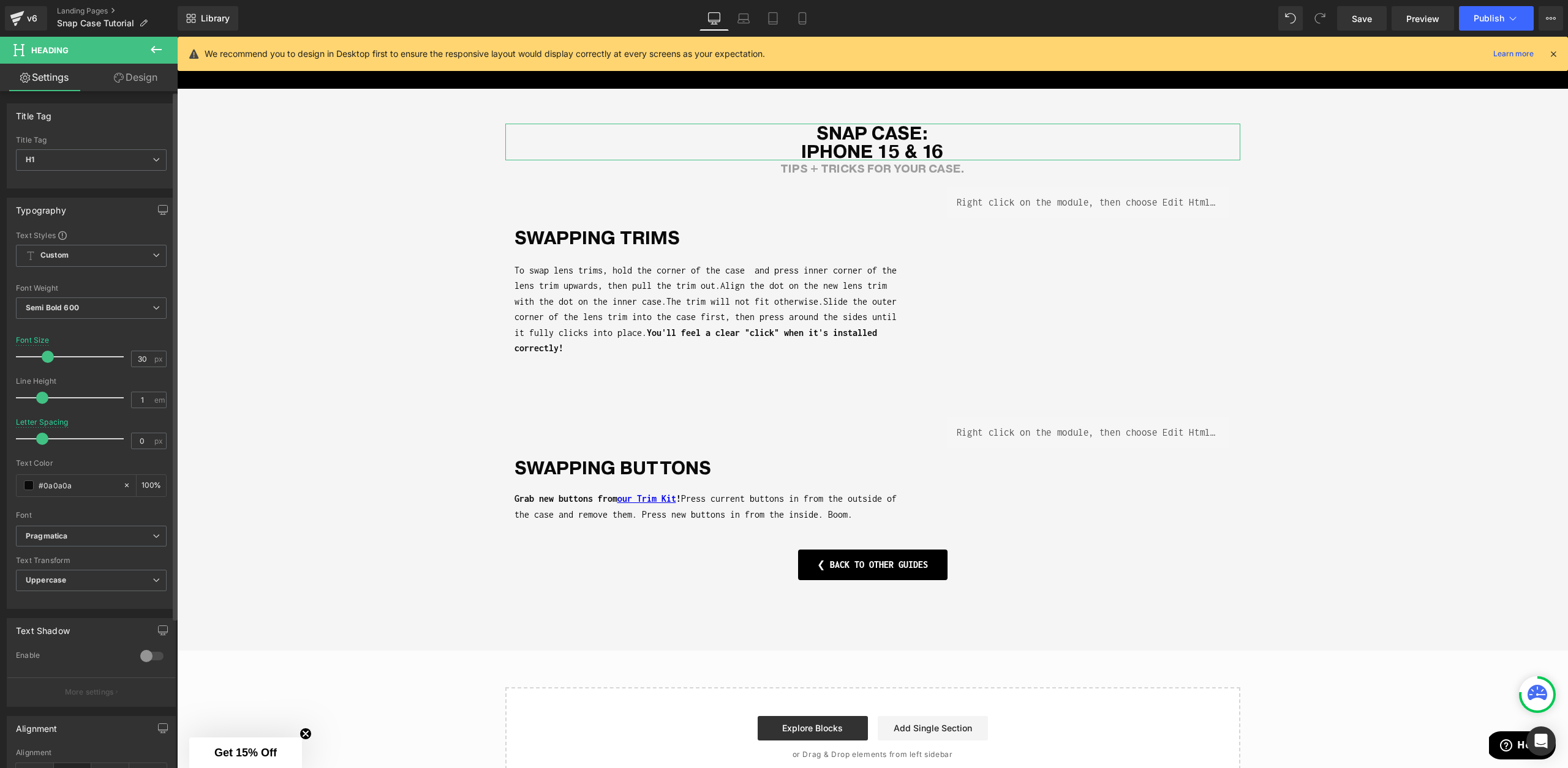
drag, startPoint x: 54, startPoint y: 400, endPoint x: 43, endPoint y: 410, distance: 14.9
click at [40, 408] on div at bounding box center [73, 398] width 102 height 24
type input "-0.7"
drag, startPoint x: 43, startPoint y: 433, endPoint x: 32, endPoint y: 433, distance: 11.0
click at [31, 435] on span at bounding box center [27, 438] width 12 height 12
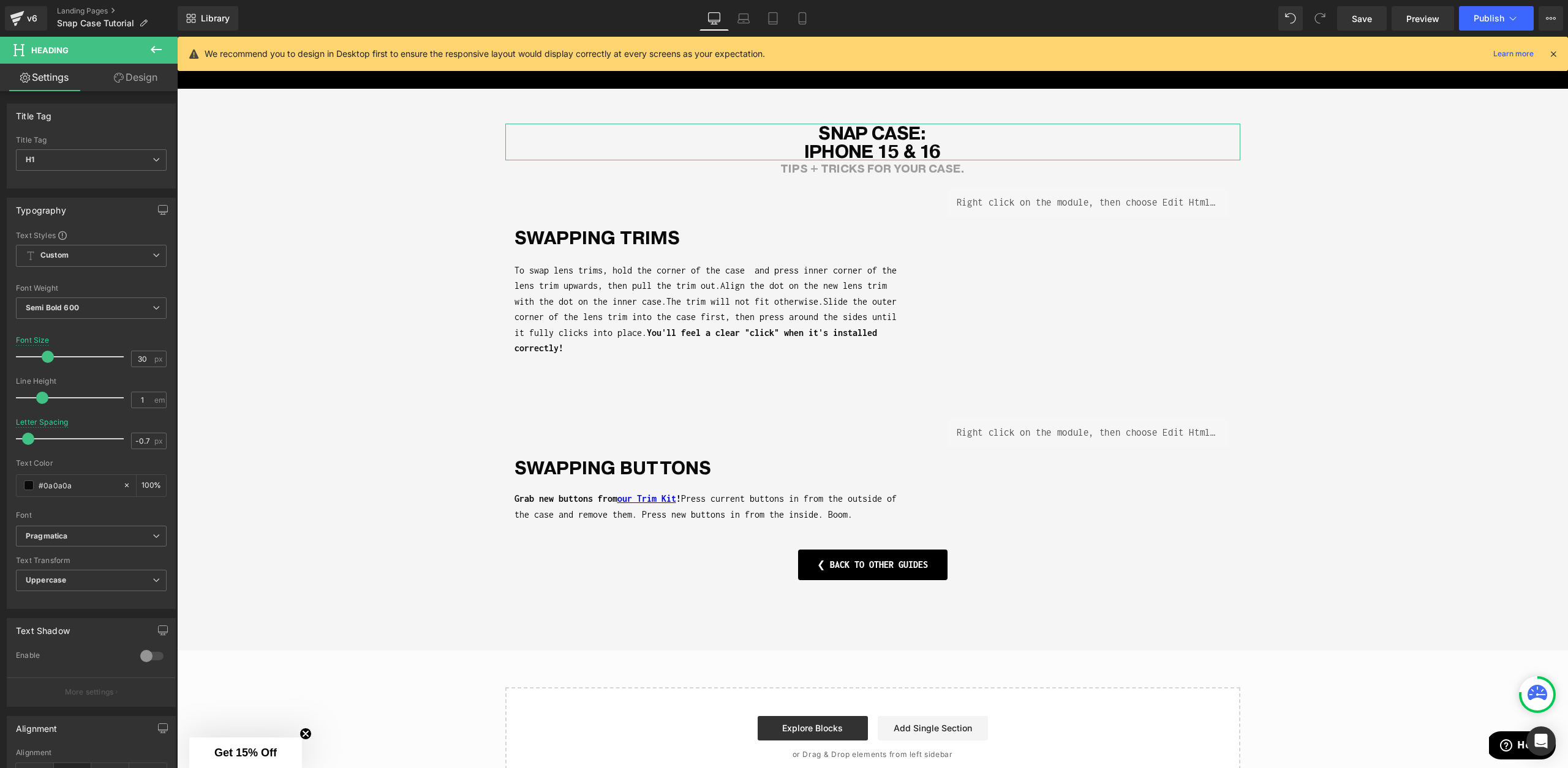
click at [125, 78] on link "Design" at bounding box center [136, 78] width 89 height 27
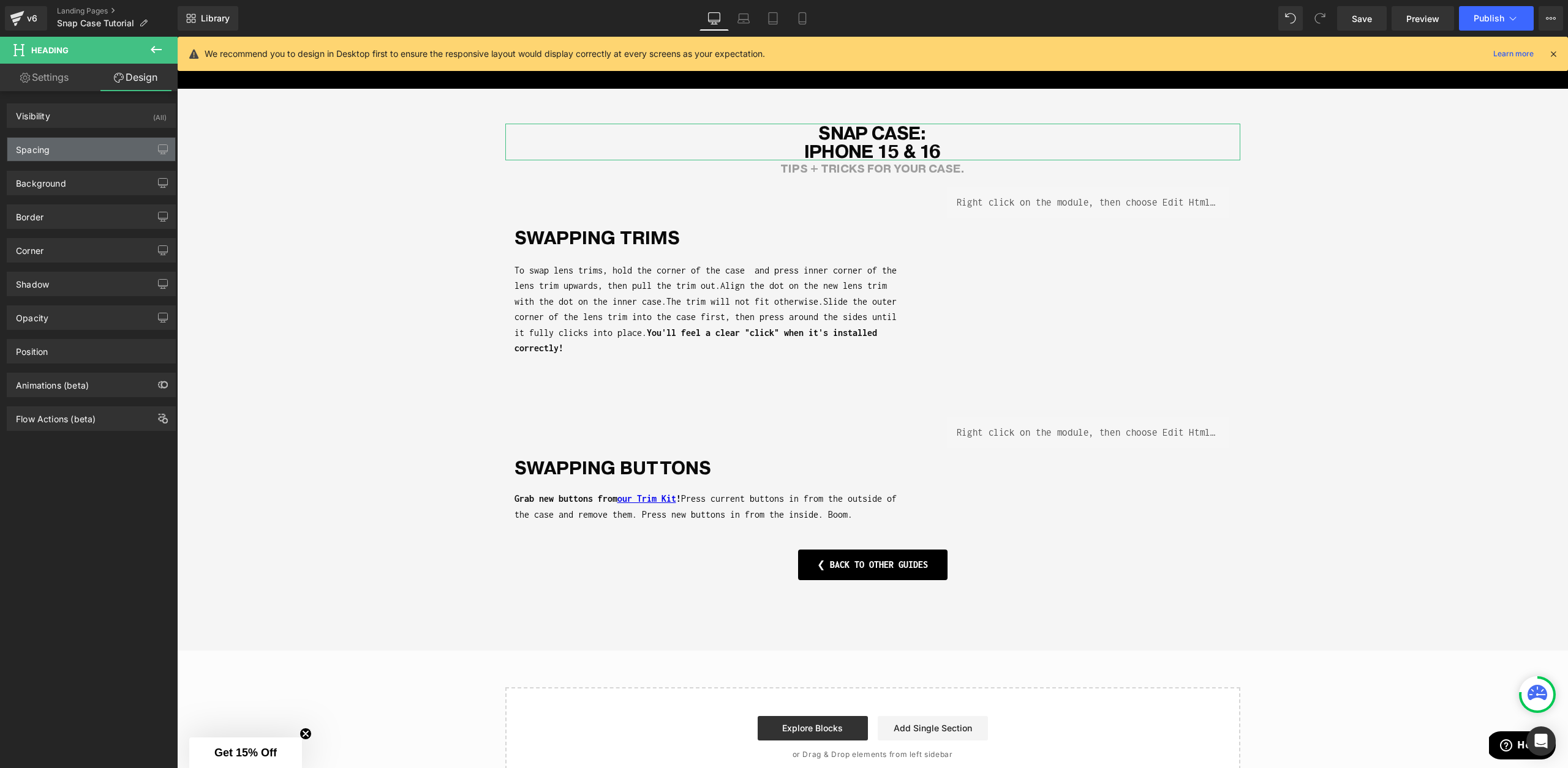
click at [75, 151] on div "Spacing" at bounding box center [91, 149] width 168 height 23
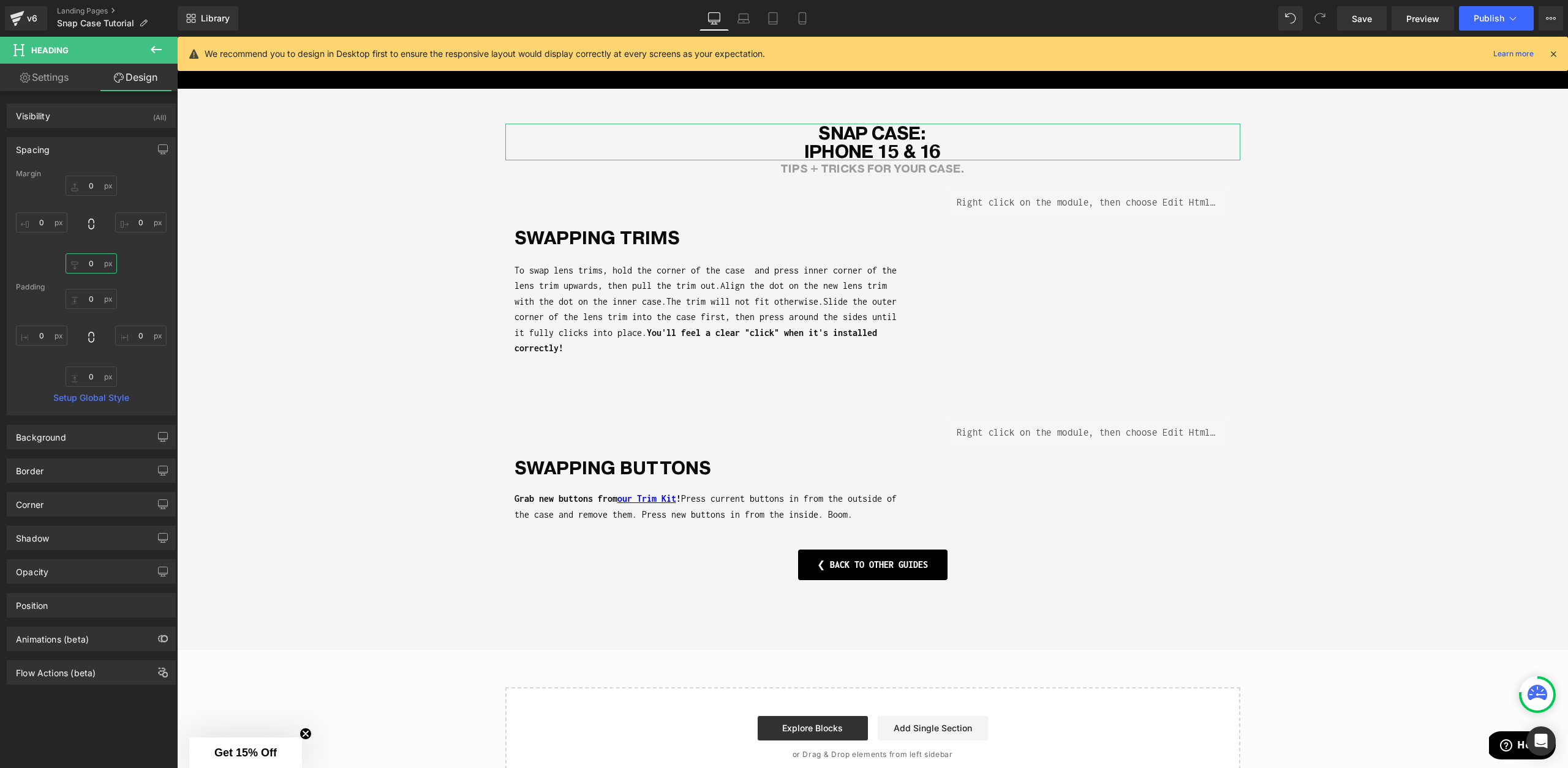
click at [91, 267] on input "0" at bounding box center [91, 264] width 52 height 20
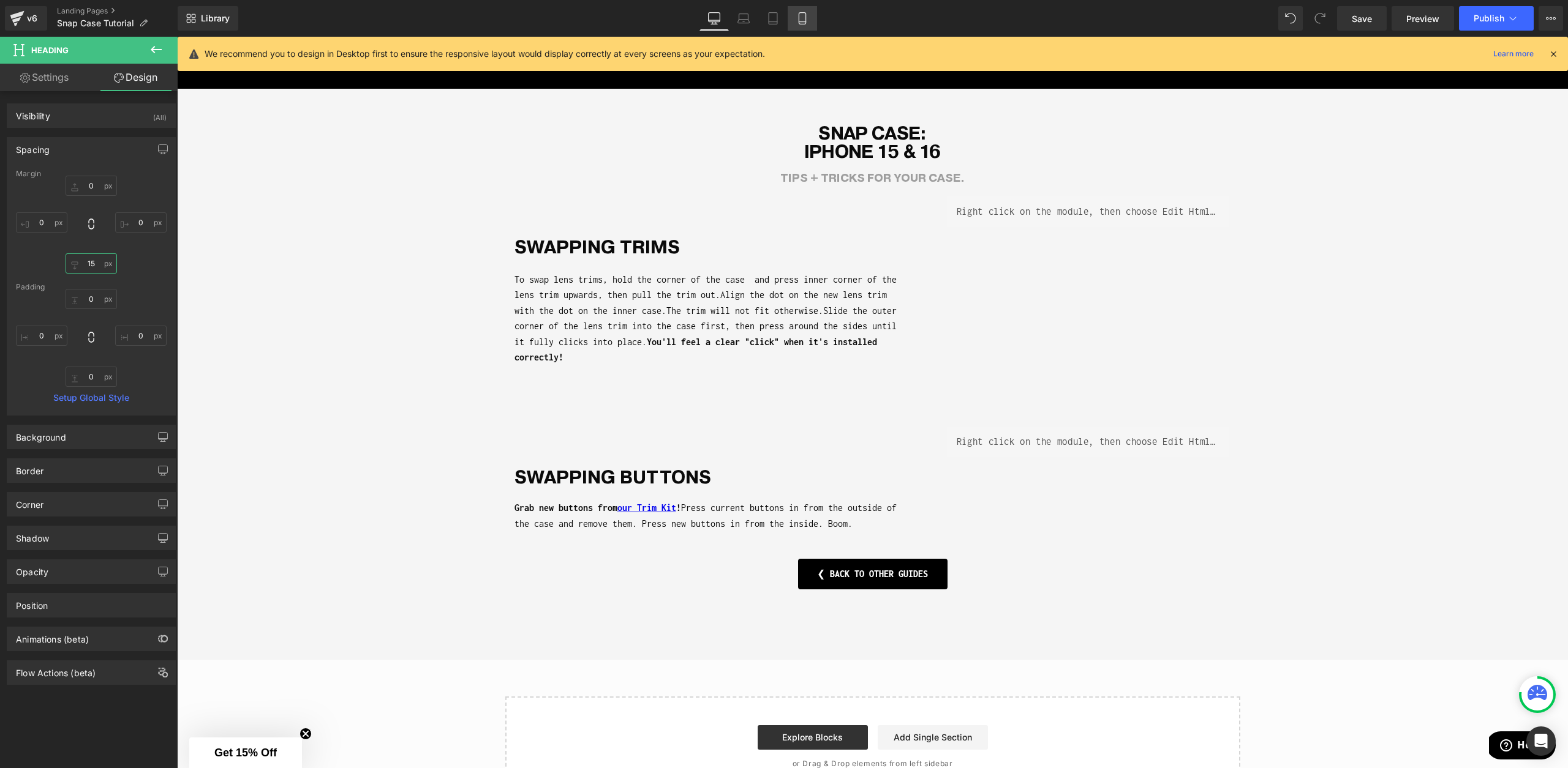
type input "15"
click at [797, 18] on icon at bounding box center [802, 18] width 12 height 12
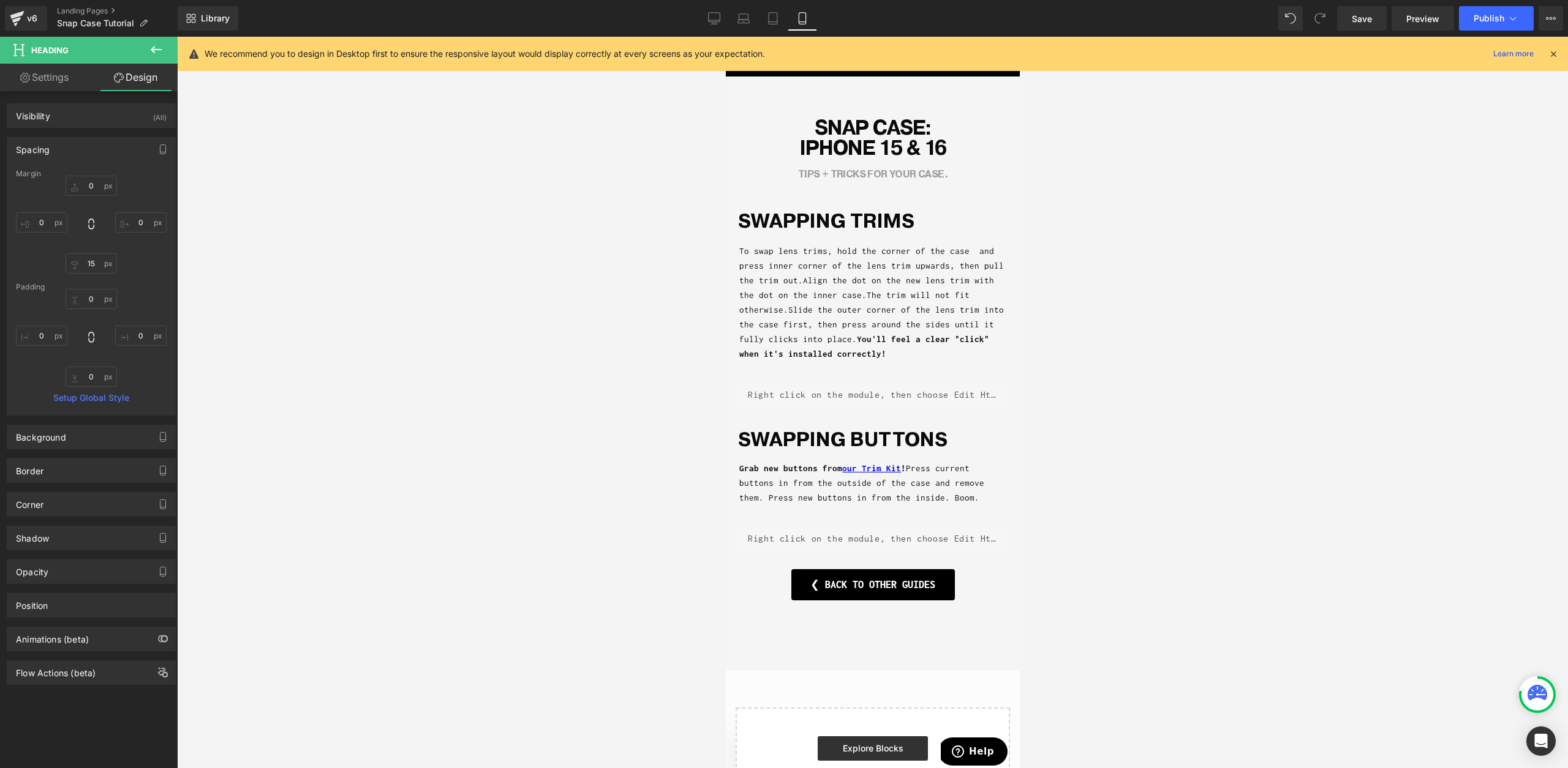
scroll to position [0, 0]
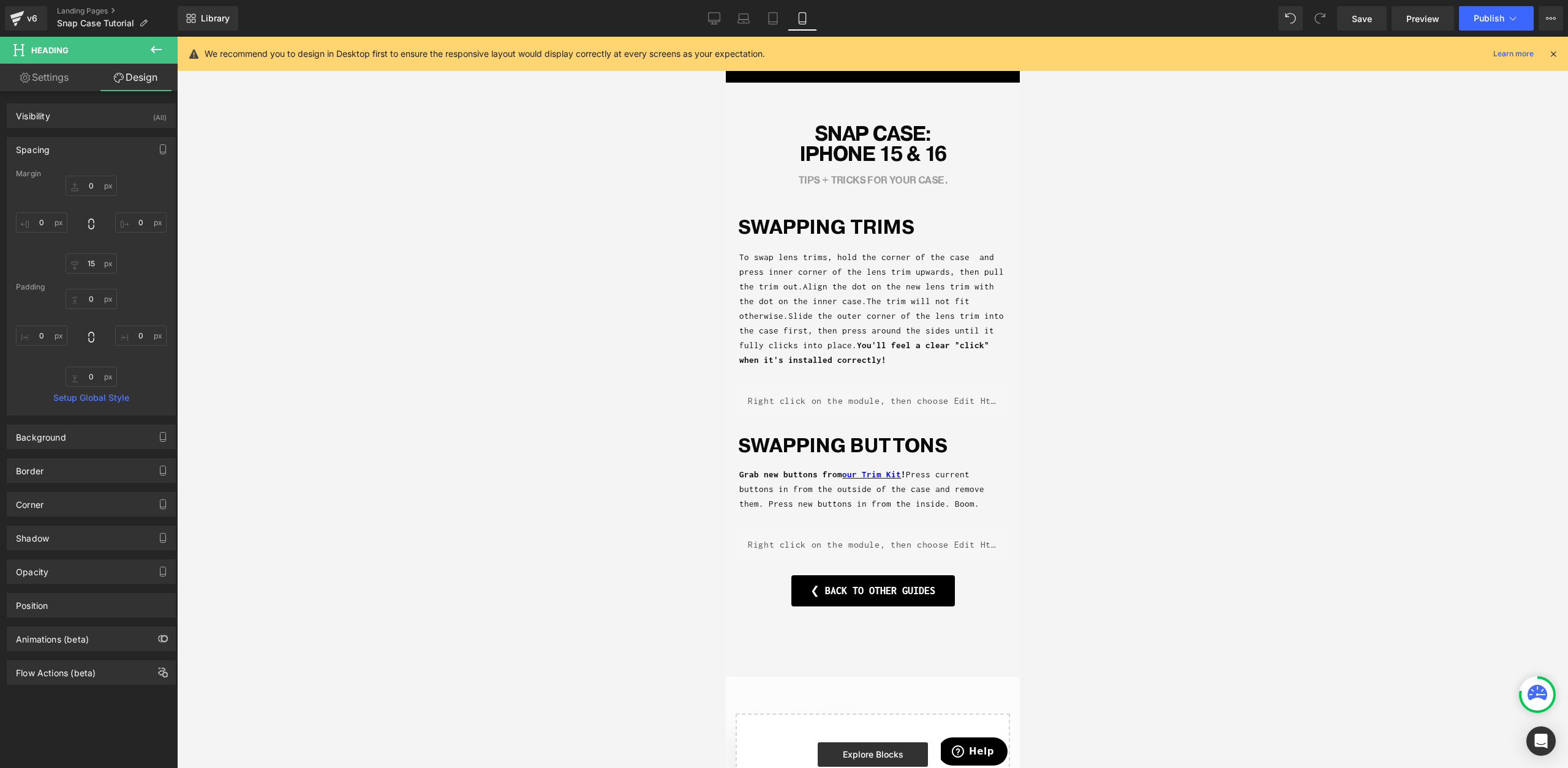
type input "-11"
type input "0"
type input "15"
type input "0"
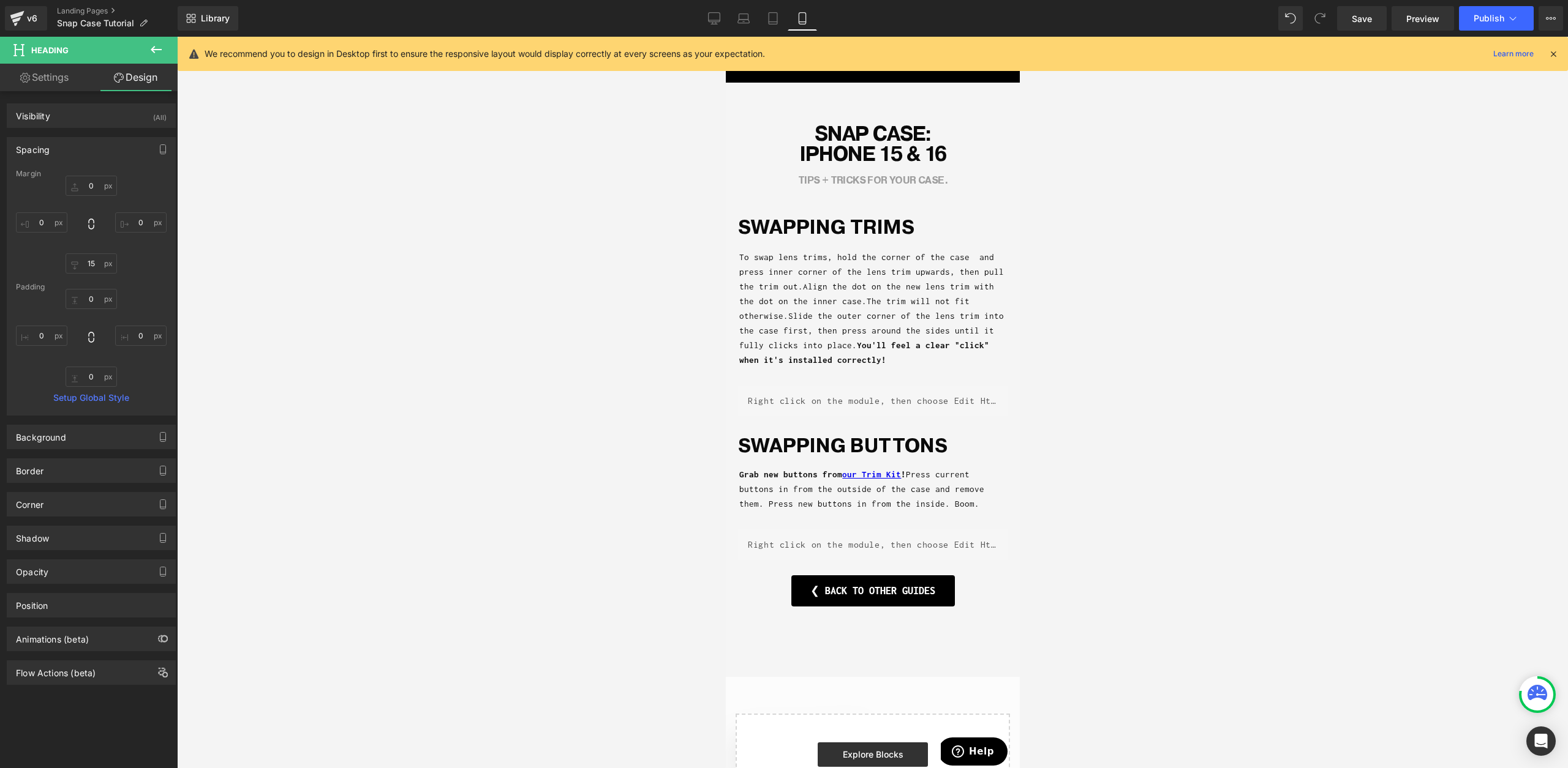
type input "25"
type input "0"
type input "25"
click at [771, 22] on icon at bounding box center [772, 18] width 12 height 12
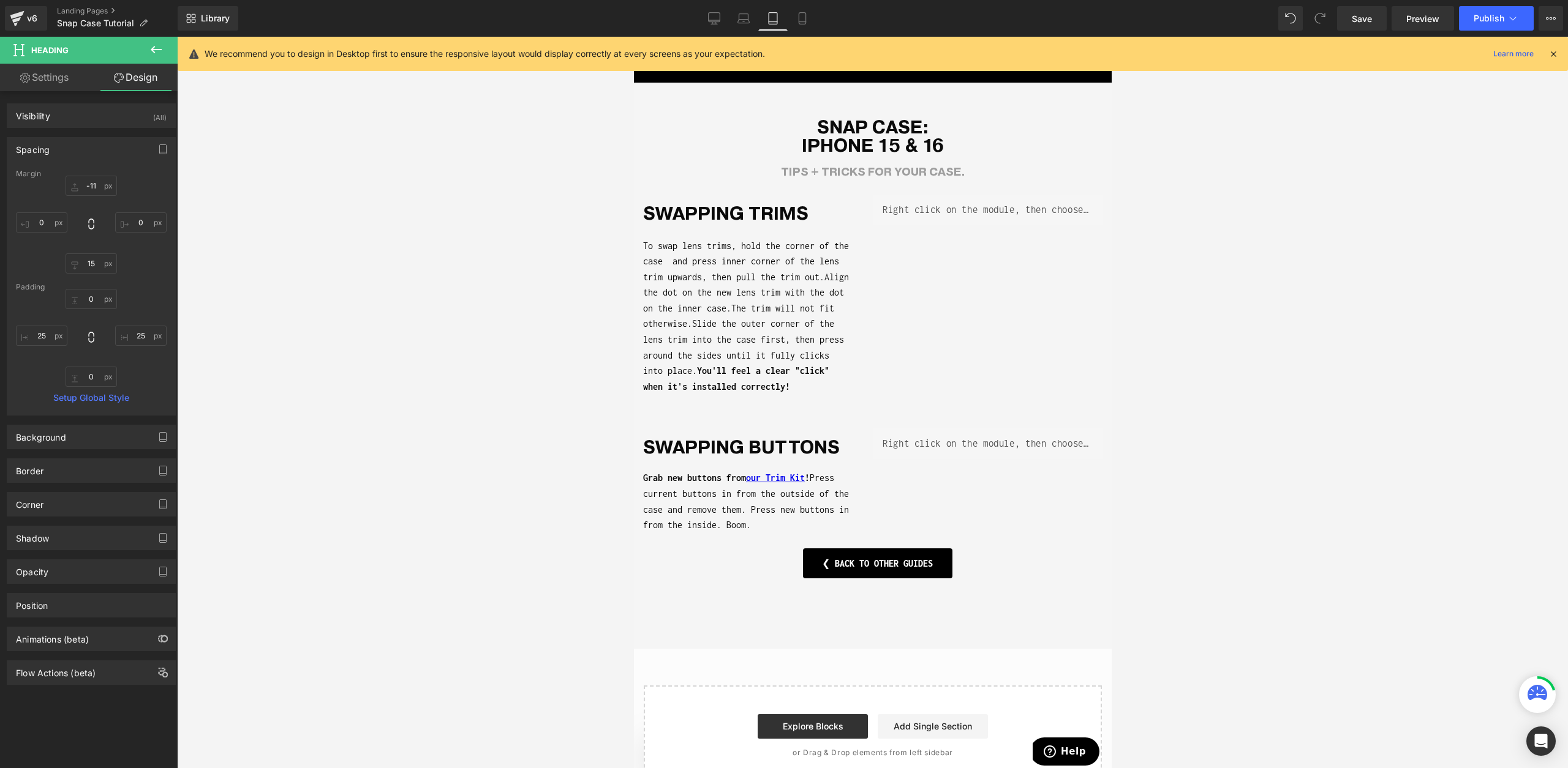
type input "0"
type input "15"
type input "0"
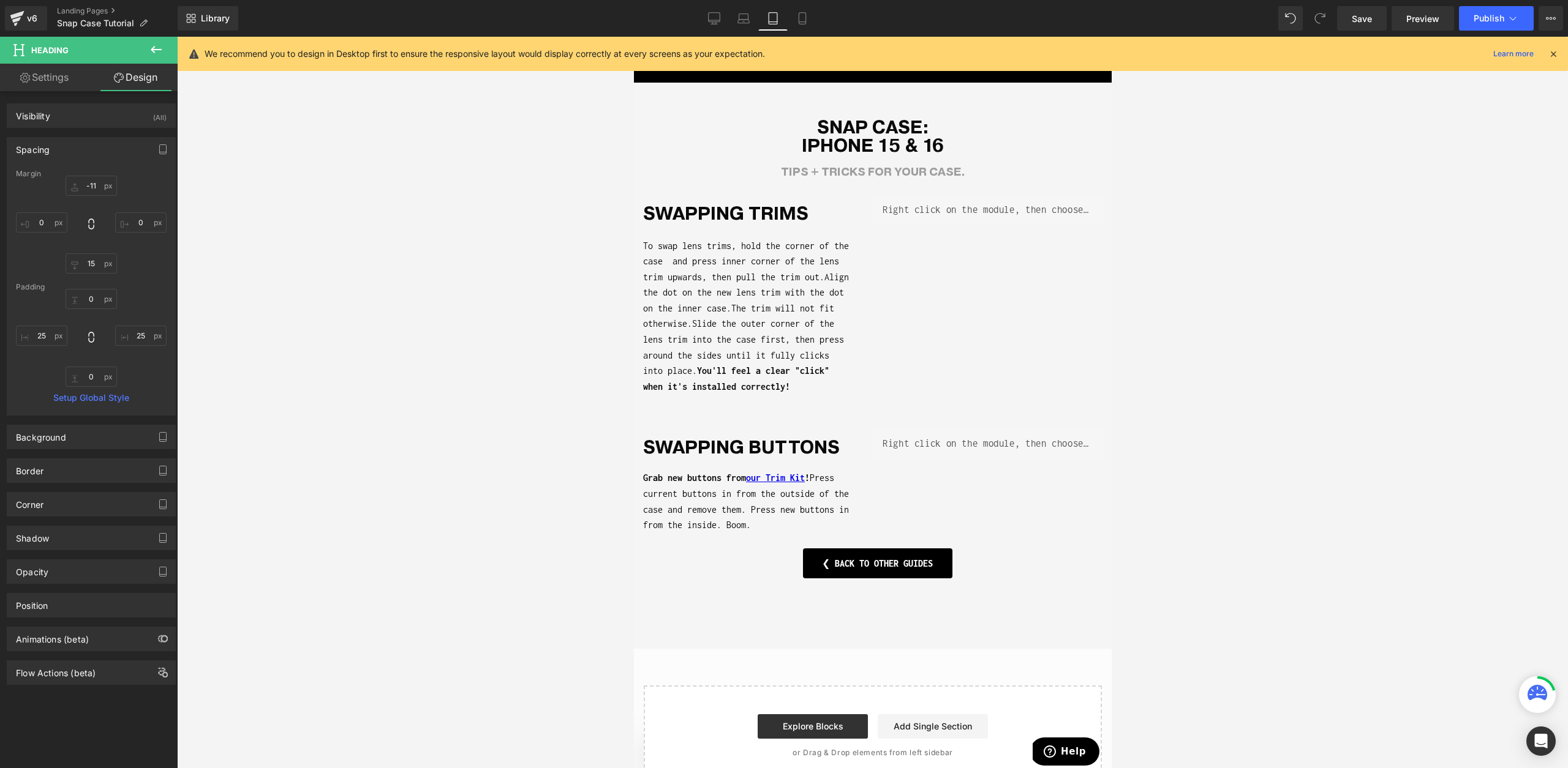
type input "0"
click at [752, 25] on link "Laptop" at bounding box center [743, 19] width 29 height 24
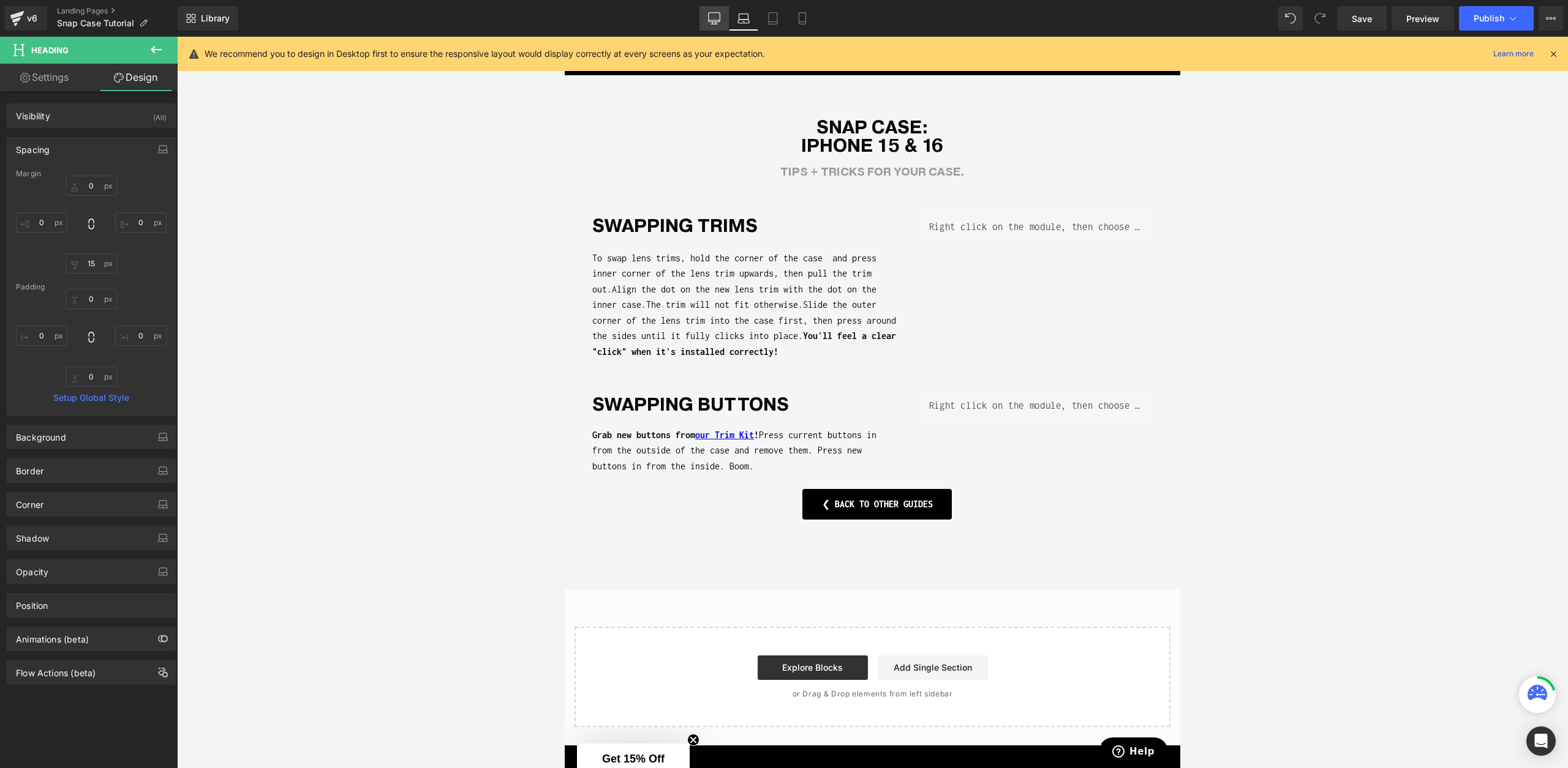
type input "0"
type input "15"
type input "0"
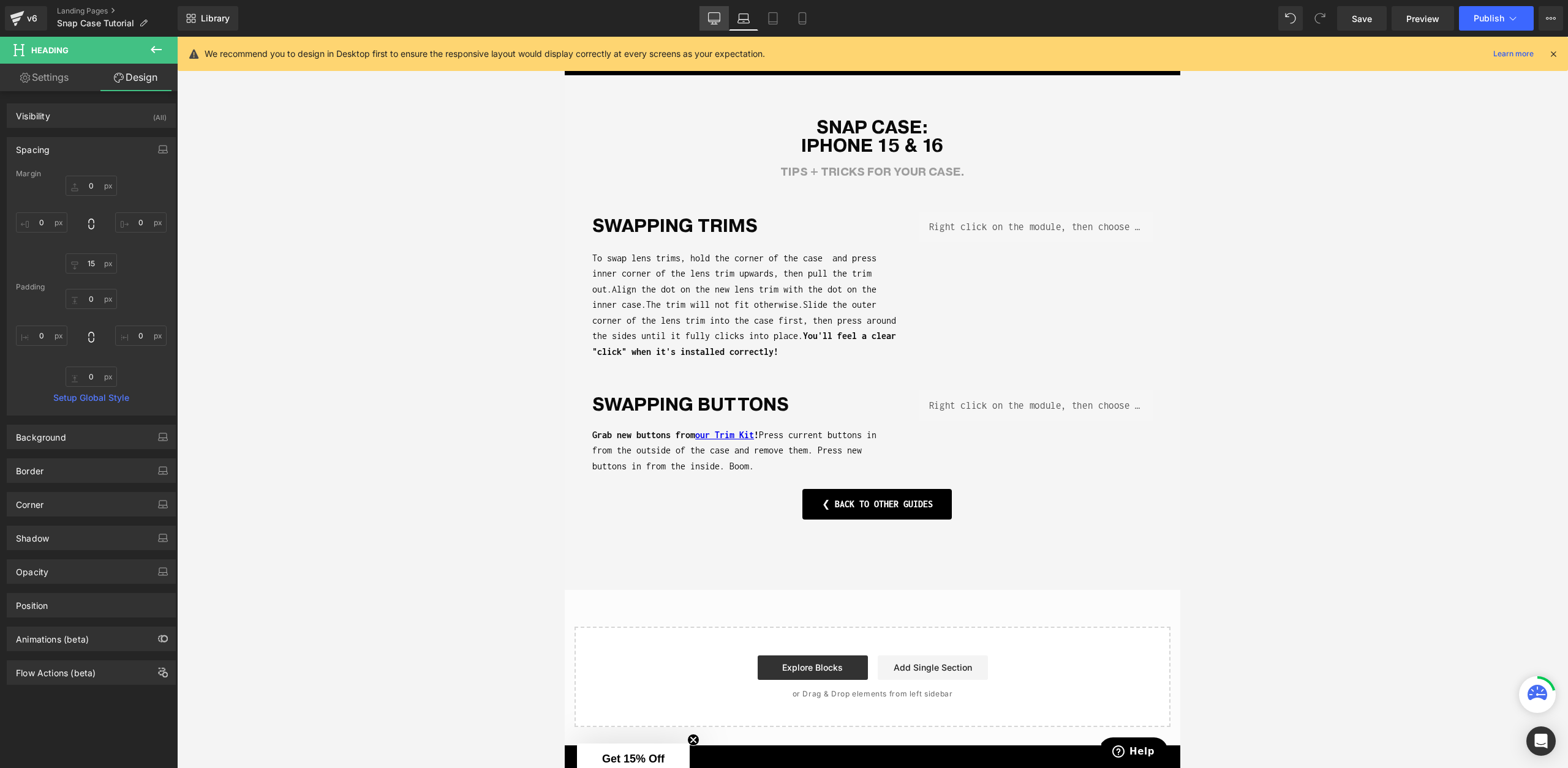
type input "0"
click at [719, 23] on icon at bounding box center [714, 18] width 12 height 12
type input "0"
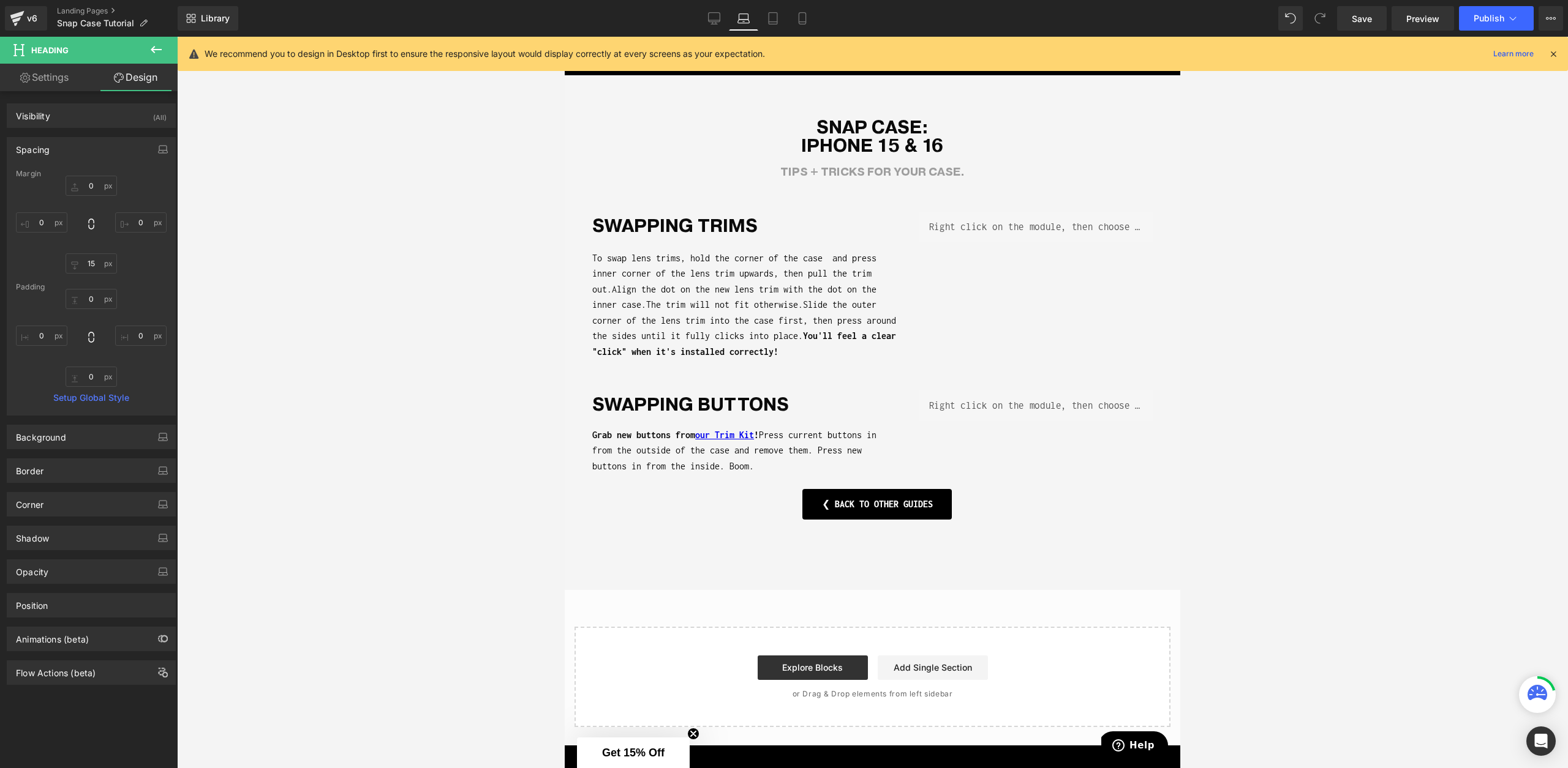
type input "0"
type input "15"
type input "0"
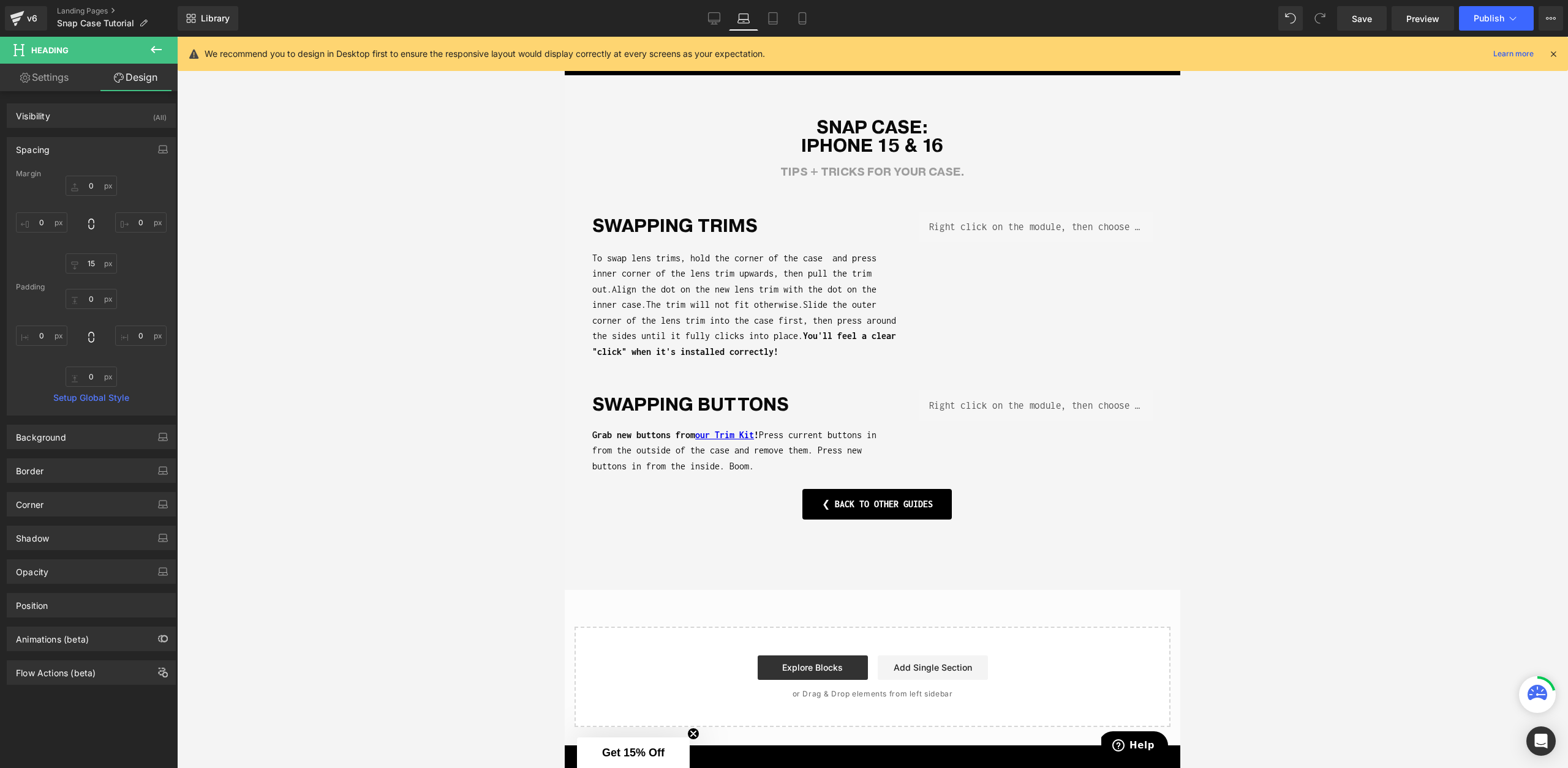
type input "0"
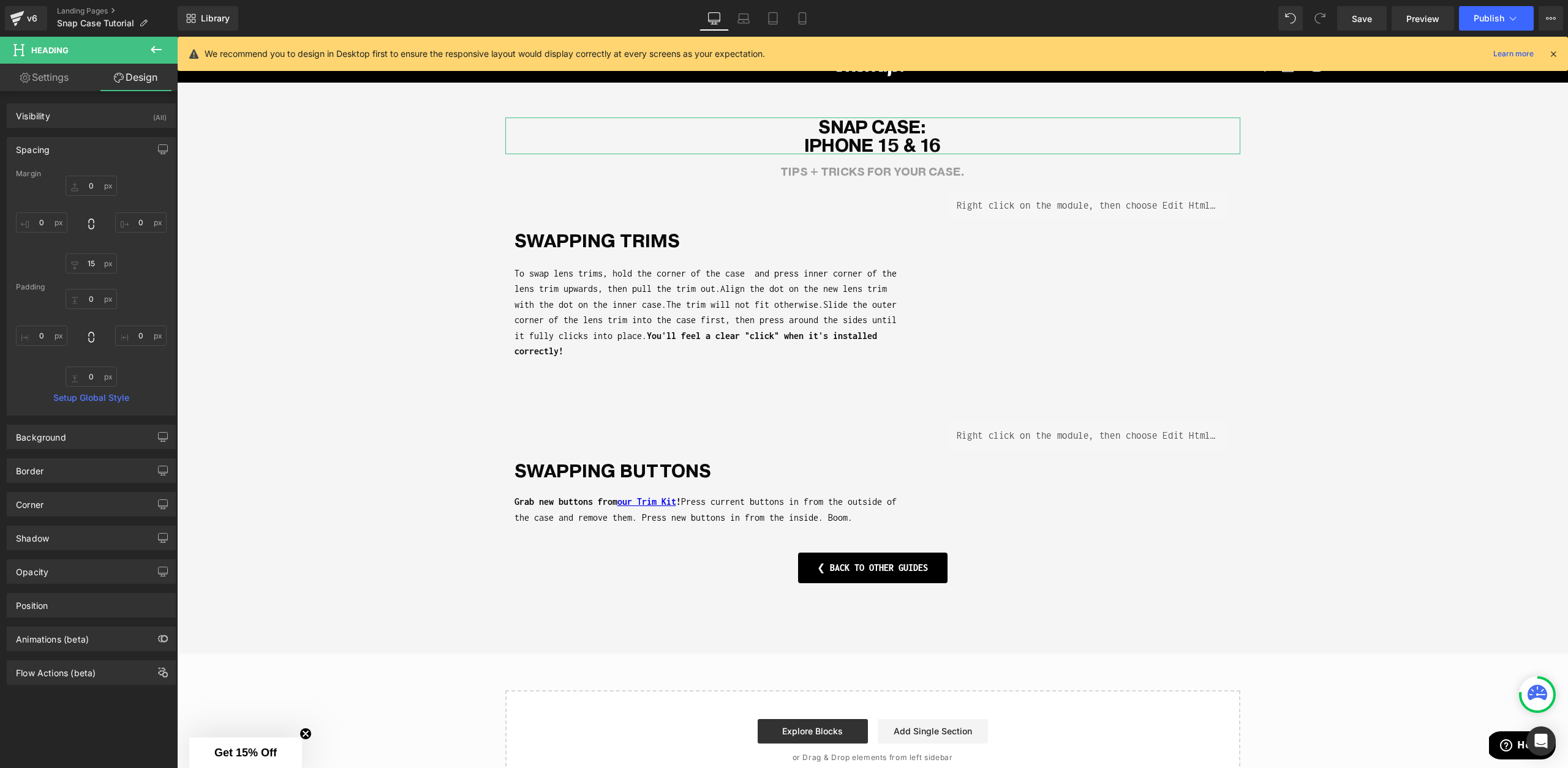
drag, startPoint x: 88, startPoint y: 89, endPoint x: 77, endPoint y: 87, distance: 11.2
click at [89, 89] on ul "Settings Design" at bounding box center [89, 78] width 178 height 27
click at [65, 87] on link "Settings" at bounding box center [44, 78] width 89 height 27
type input "100"
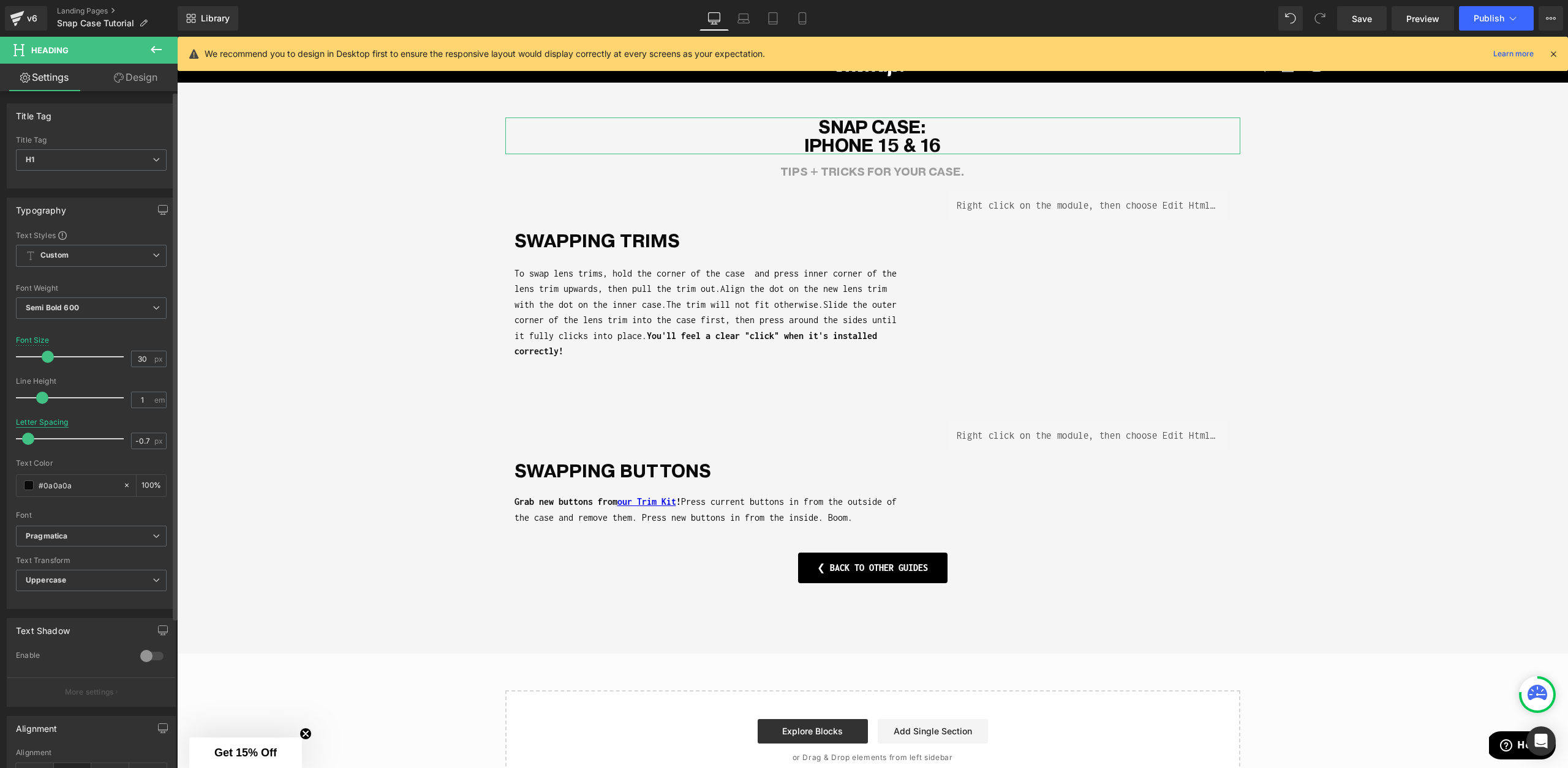
click at [46, 423] on div "Letter Spacing" at bounding box center [42, 422] width 53 height 9
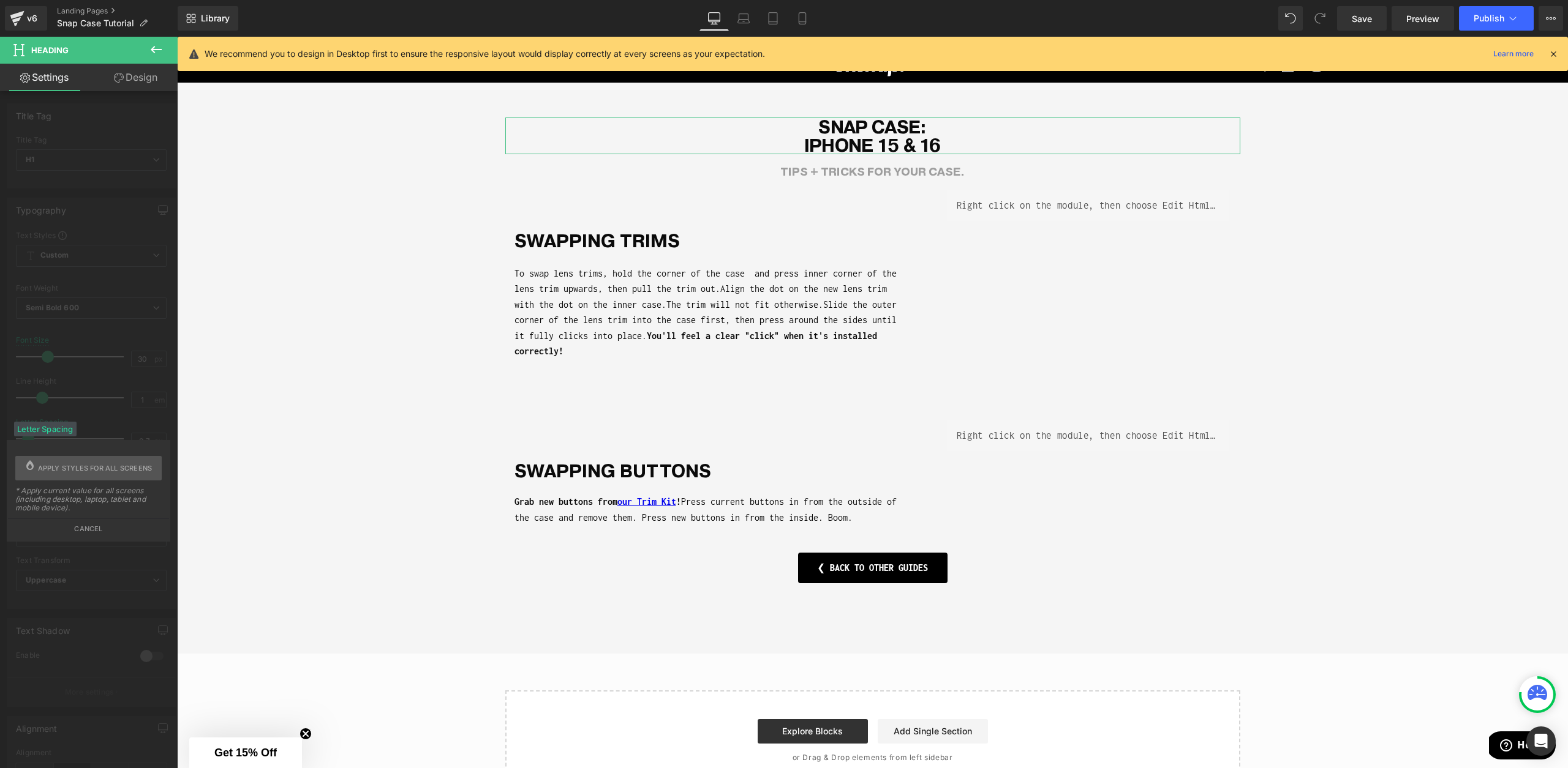
click at [66, 412] on div "Typography Text Styles Custom Custom Setup Global Style Custom Setup Global Sty…" at bounding box center [91, 399] width 183 height 420
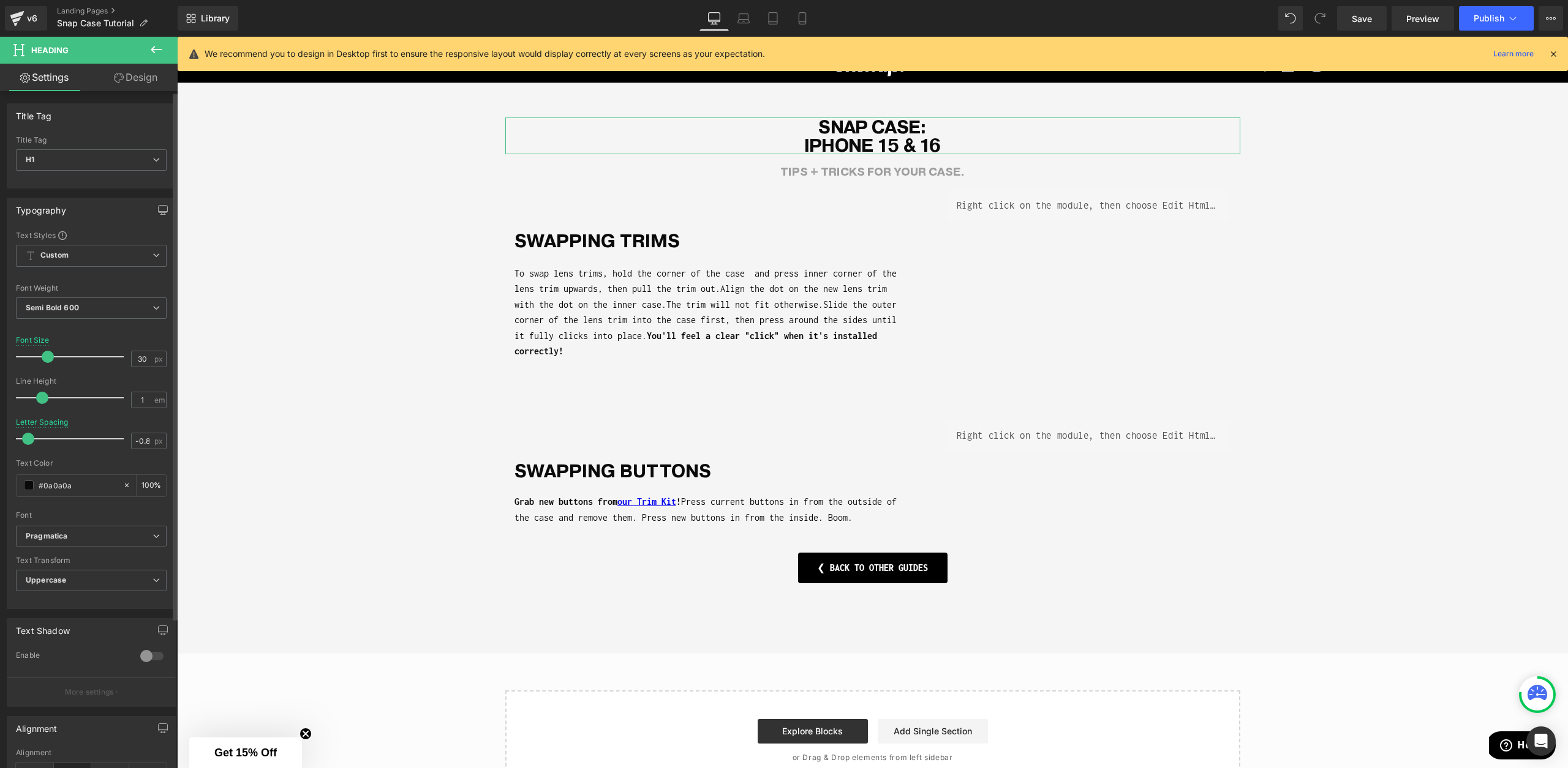
type input "-0.9"
click at [24, 442] on span at bounding box center [23, 438] width 12 height 12
click at [59, 422] on div "Letter Spacing" at bounding box center [42, 422] width 53 height 9
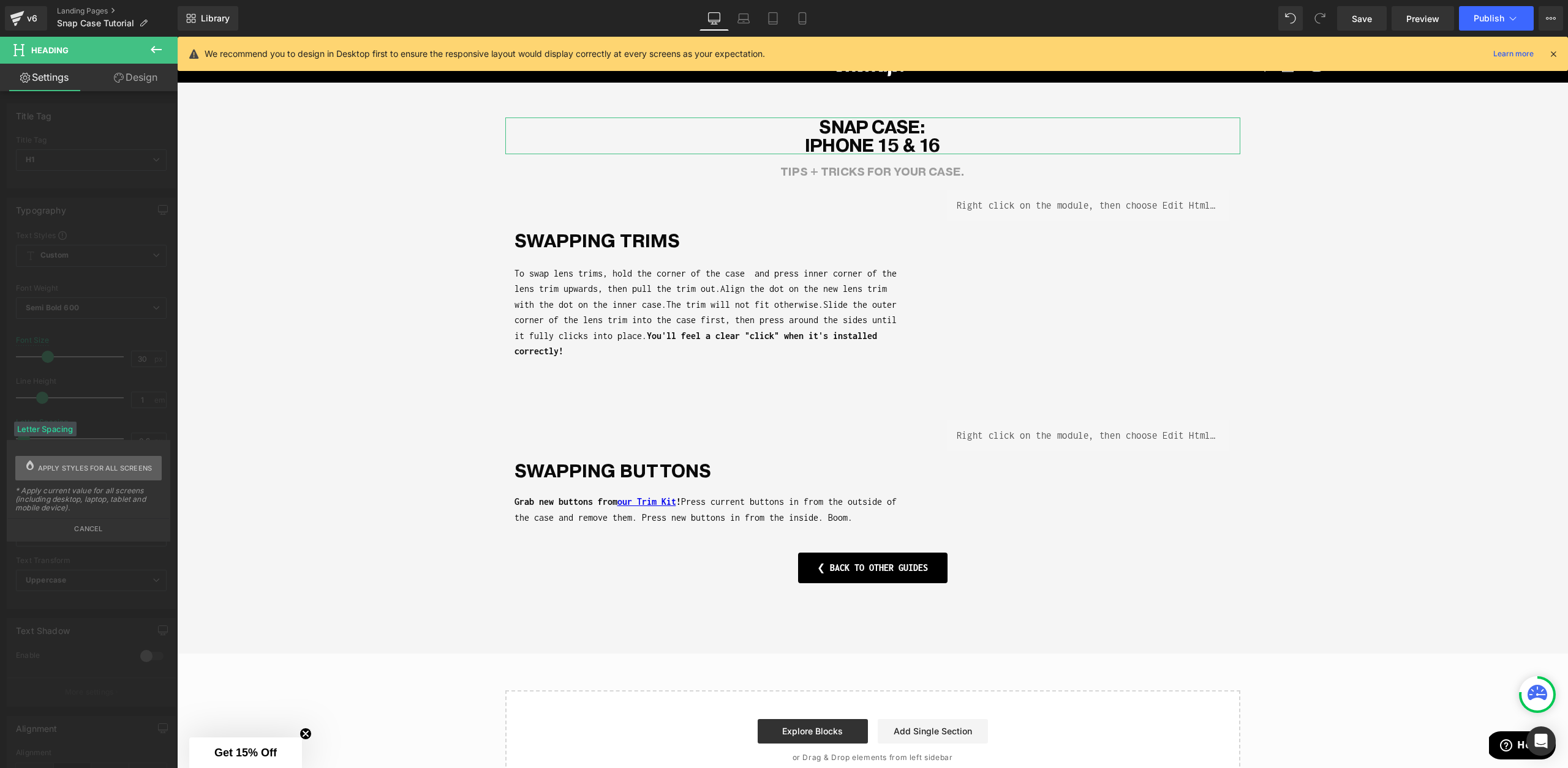
click at [72, 468] on span "Apply styles for all screens" at bounding box center [95, 468] width 115 height 24
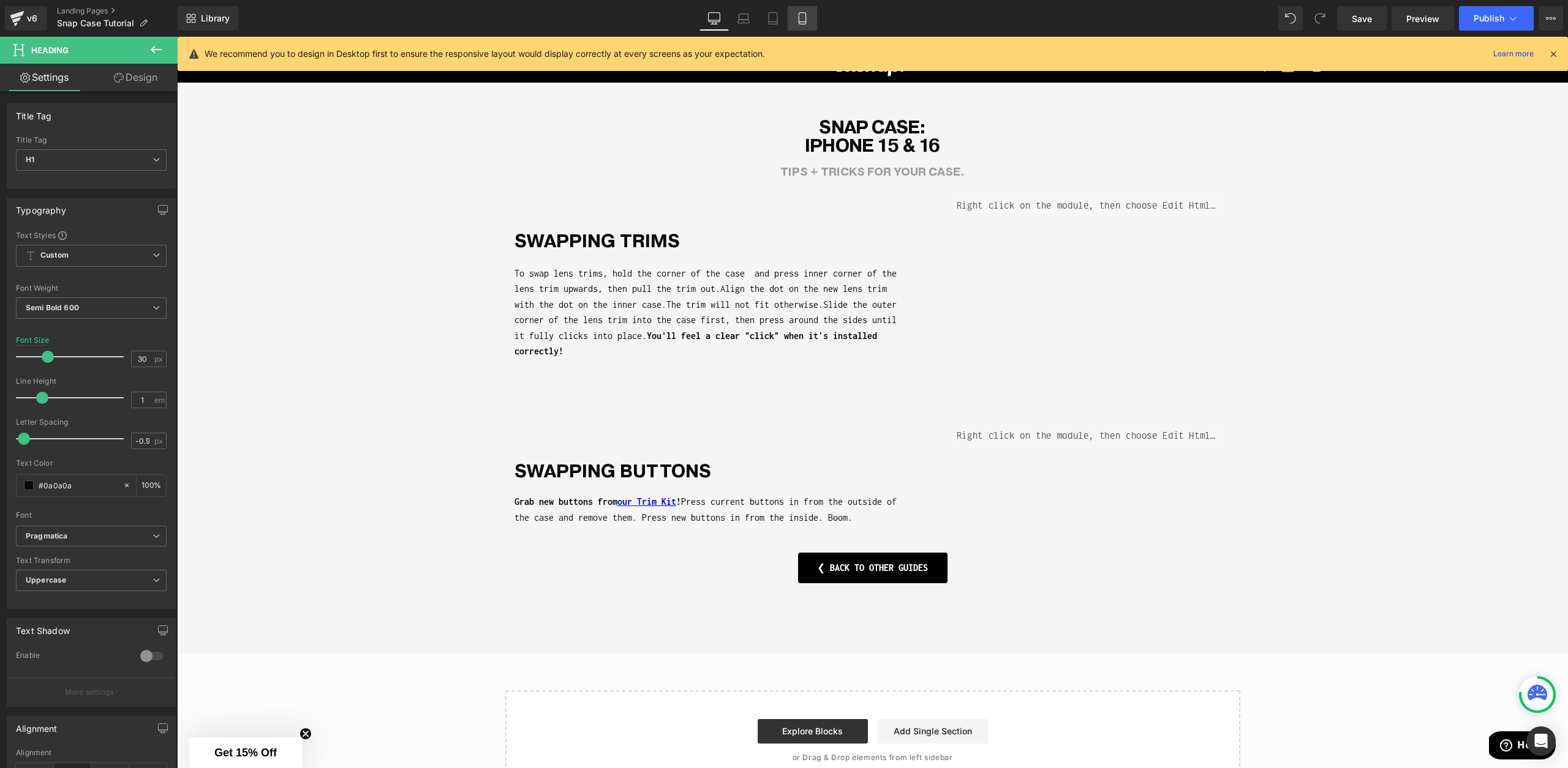
click at [799, 23] on icon at bounding box center [802, 18] width 12 height 12
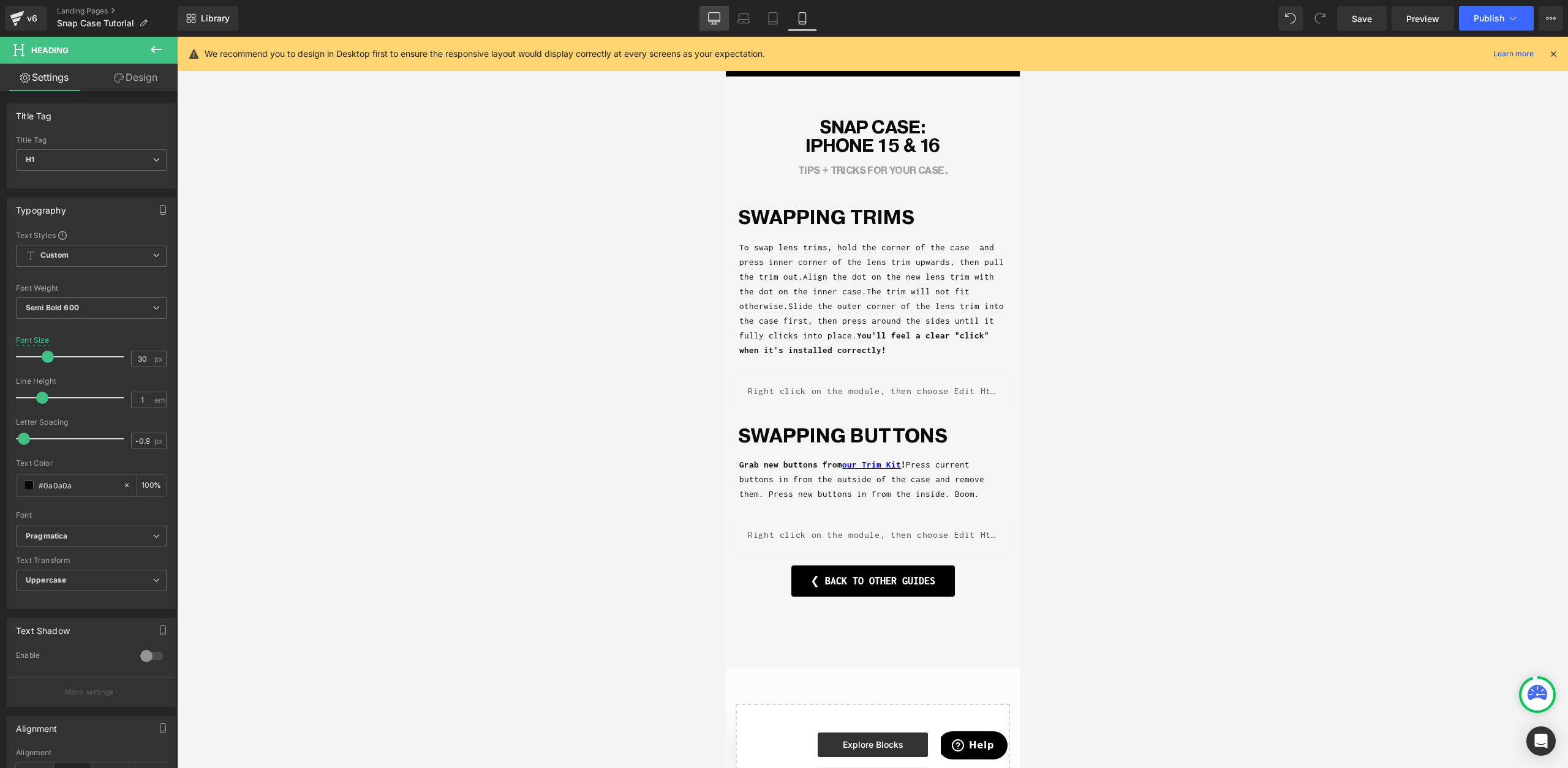
drag, startPoint x: 717, startPoint y: 27, endPoint x: 20, endPoint y: 342, distance: 764.9
click at [717, 27] on link "Desktop" at bounding box center [714, 19] width 29 height 24
type input "100"
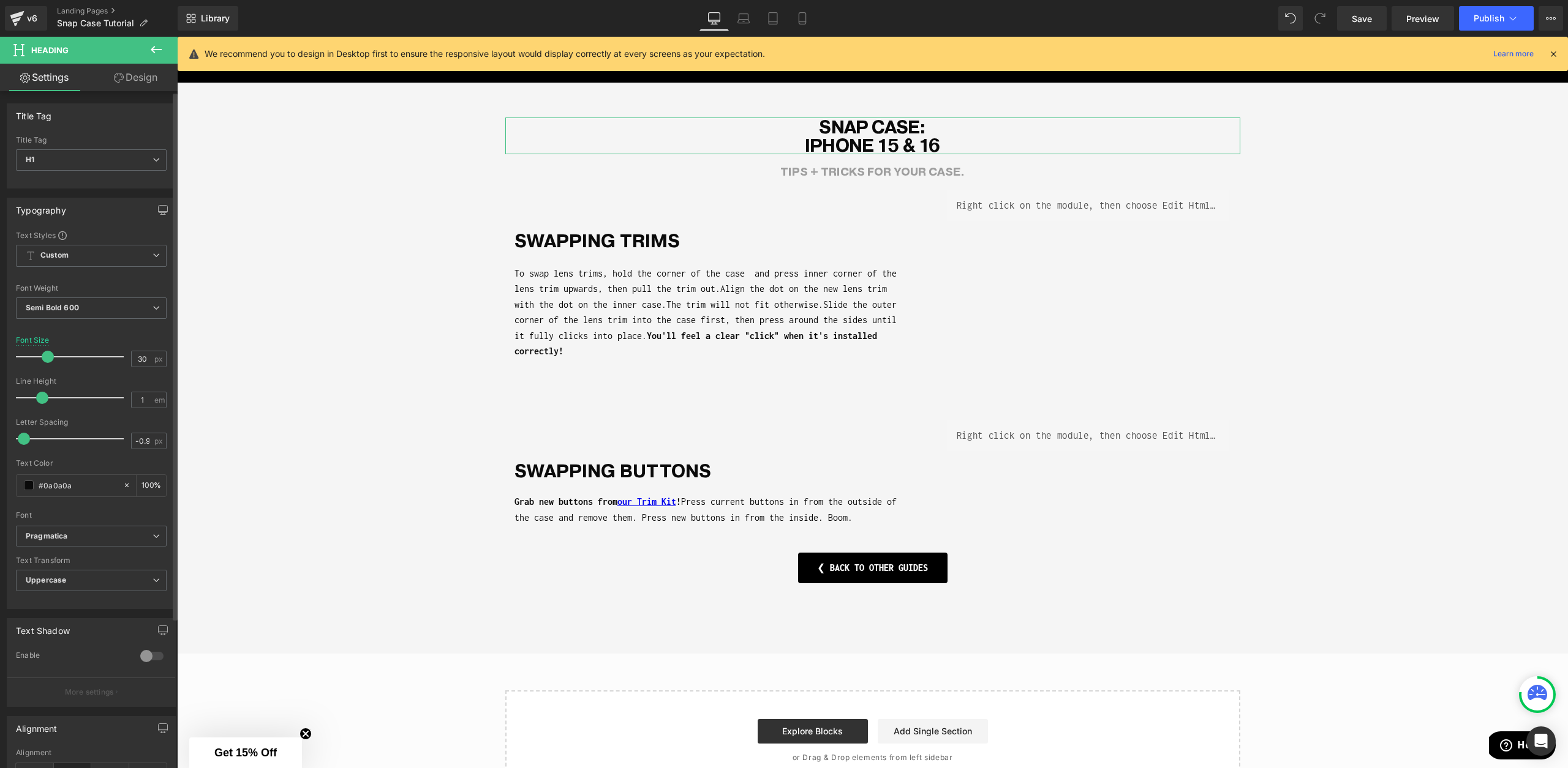
type input "-1"
drag, startPoint x: 15, startPoint y: 437, endPoint x: 7, endPoint y: 433, distance: 8.9
click at [1, 438] on div "Typography Text Styles Custom Custom Setup Global Style Custom Setup Global Sty…" at bounding box center [91, 399] width 183 height 420
click at [789, 16] on div "Desktop Laptop Tablet Mobile" at bounding box center [758, 19] width 117 height 24
click at [777, 21] on icon at bounding box center [772, 19] width 9 height 11
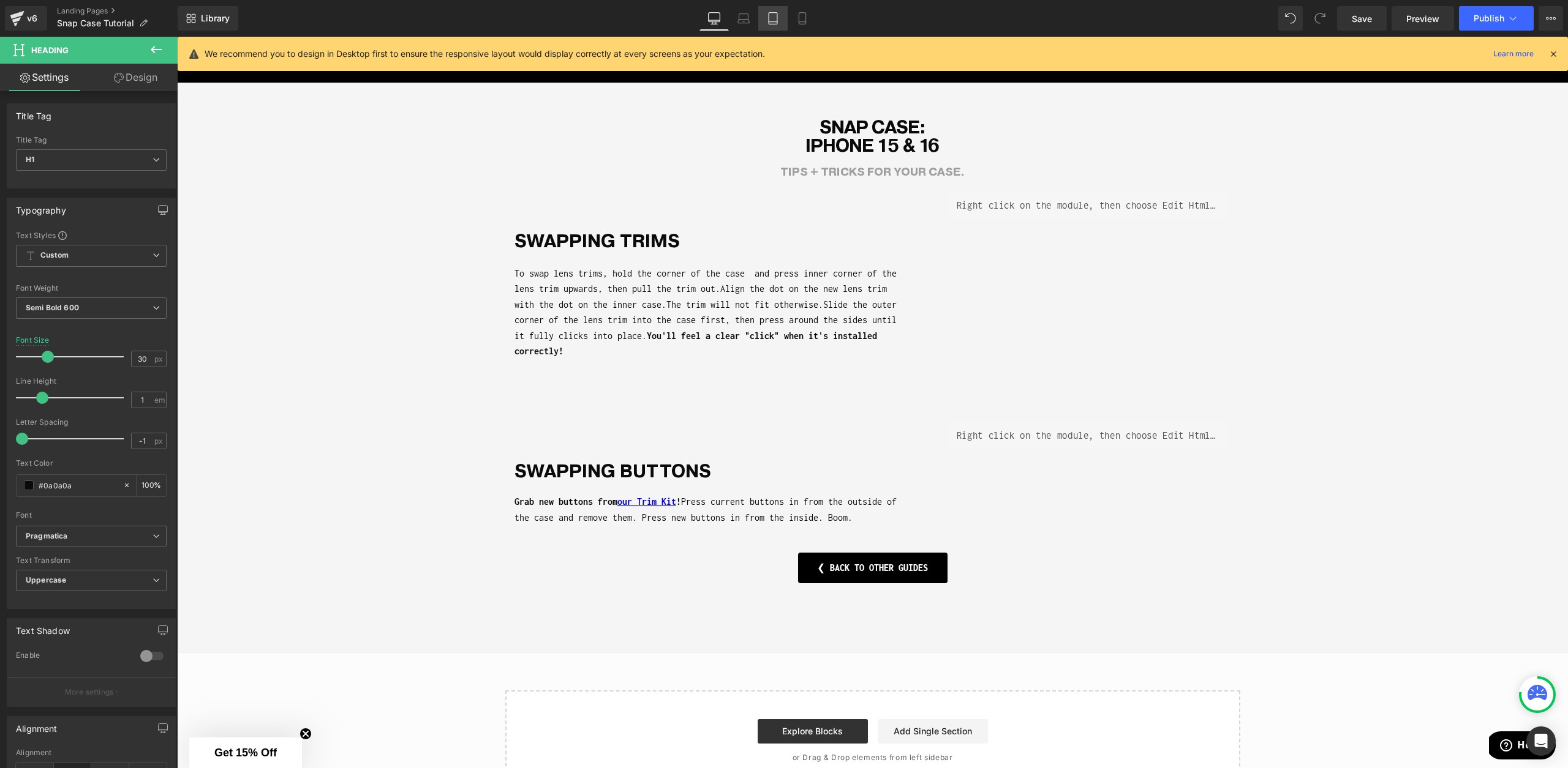
scroll to position [0, 0]
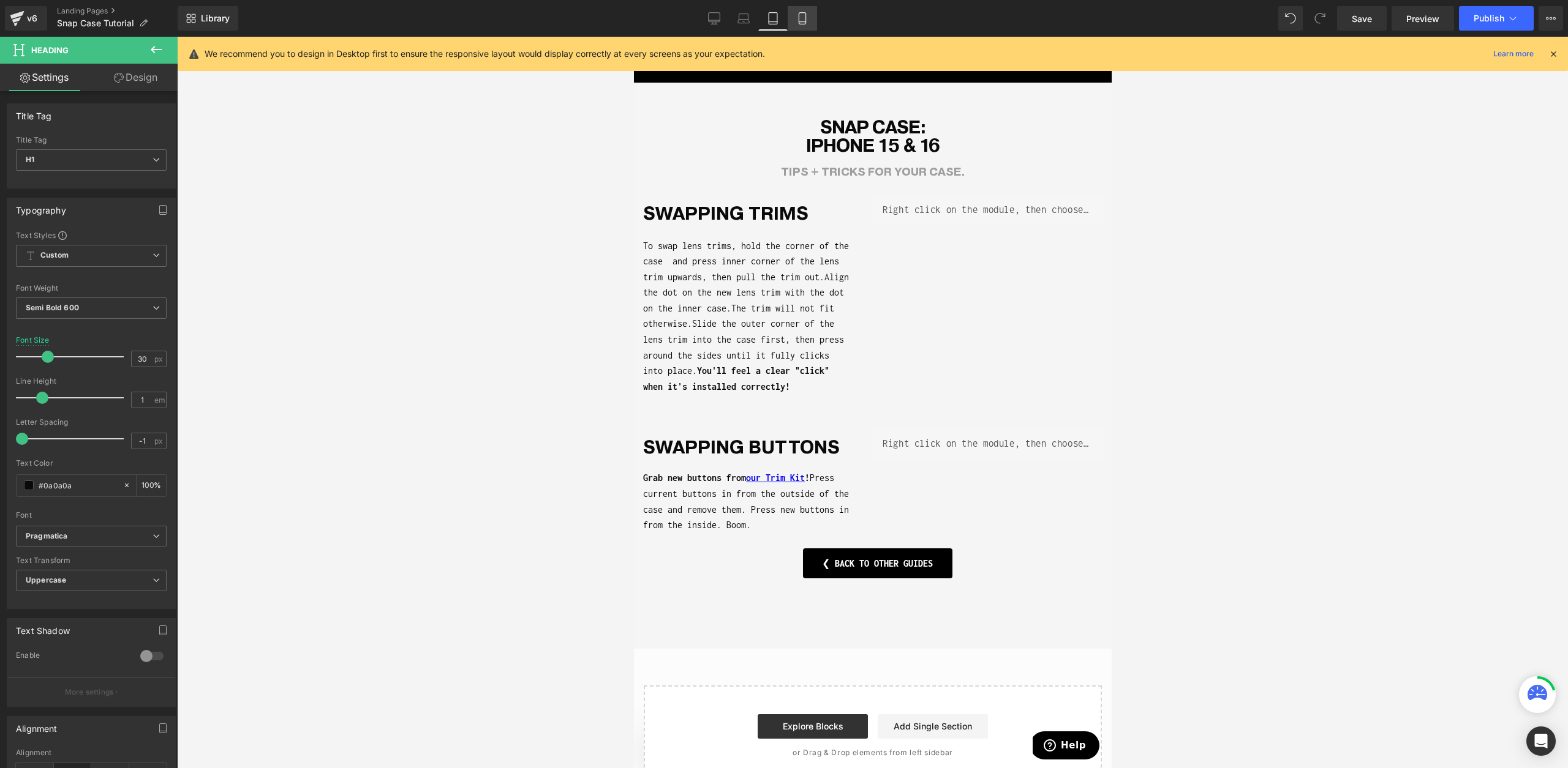
click at [792, 15] on link "Mobile" at bounding box center [802, 19] width 29 height 24
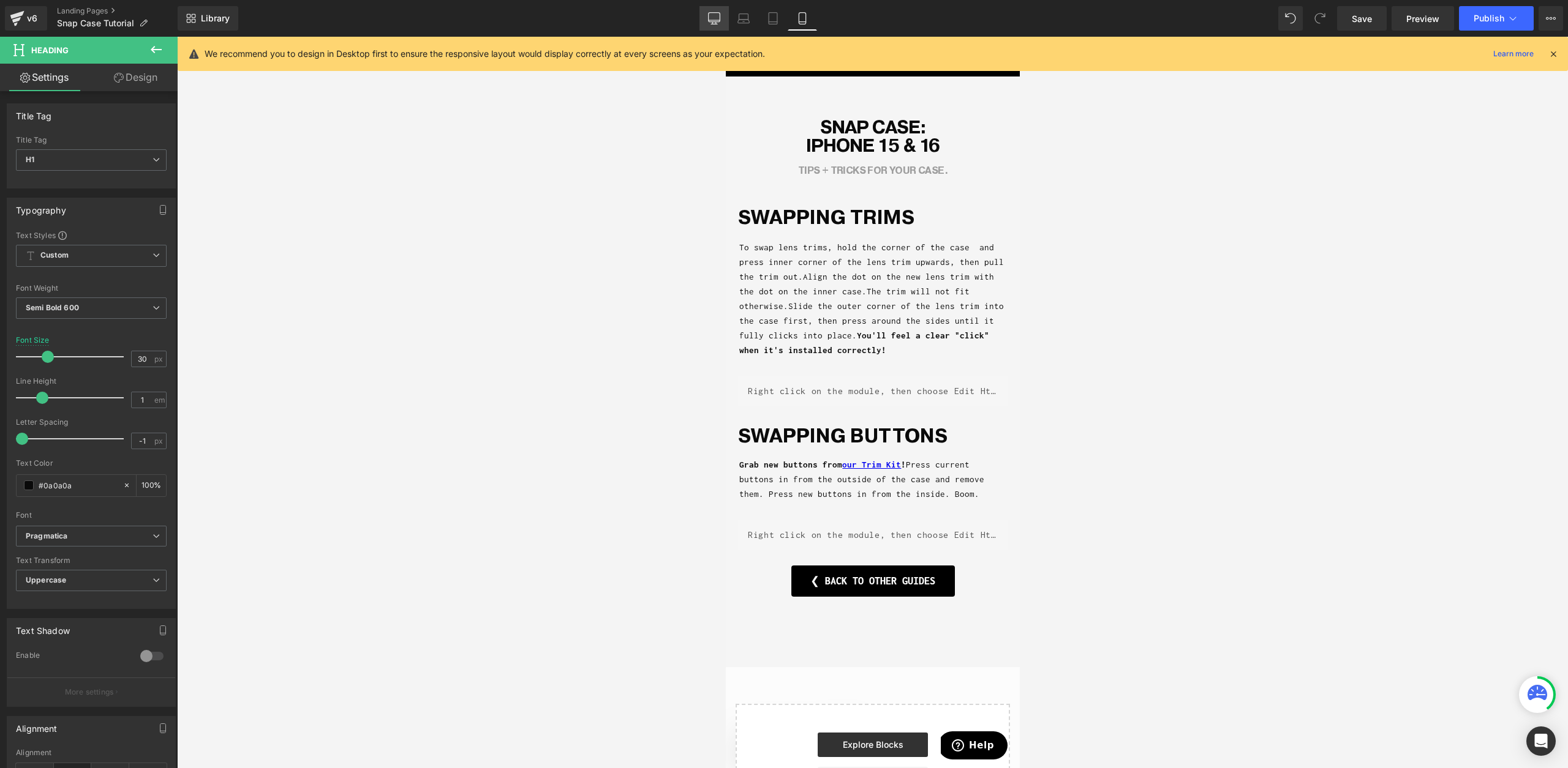
click at [728, 21] on div "Desktop Laptop Tablet Mobile" at bounding box center [758, 19] width 117 height 24
click at [722, 15] on link "Desktop" at bounding box center [714, 19] width 29 height 24
type input "100"
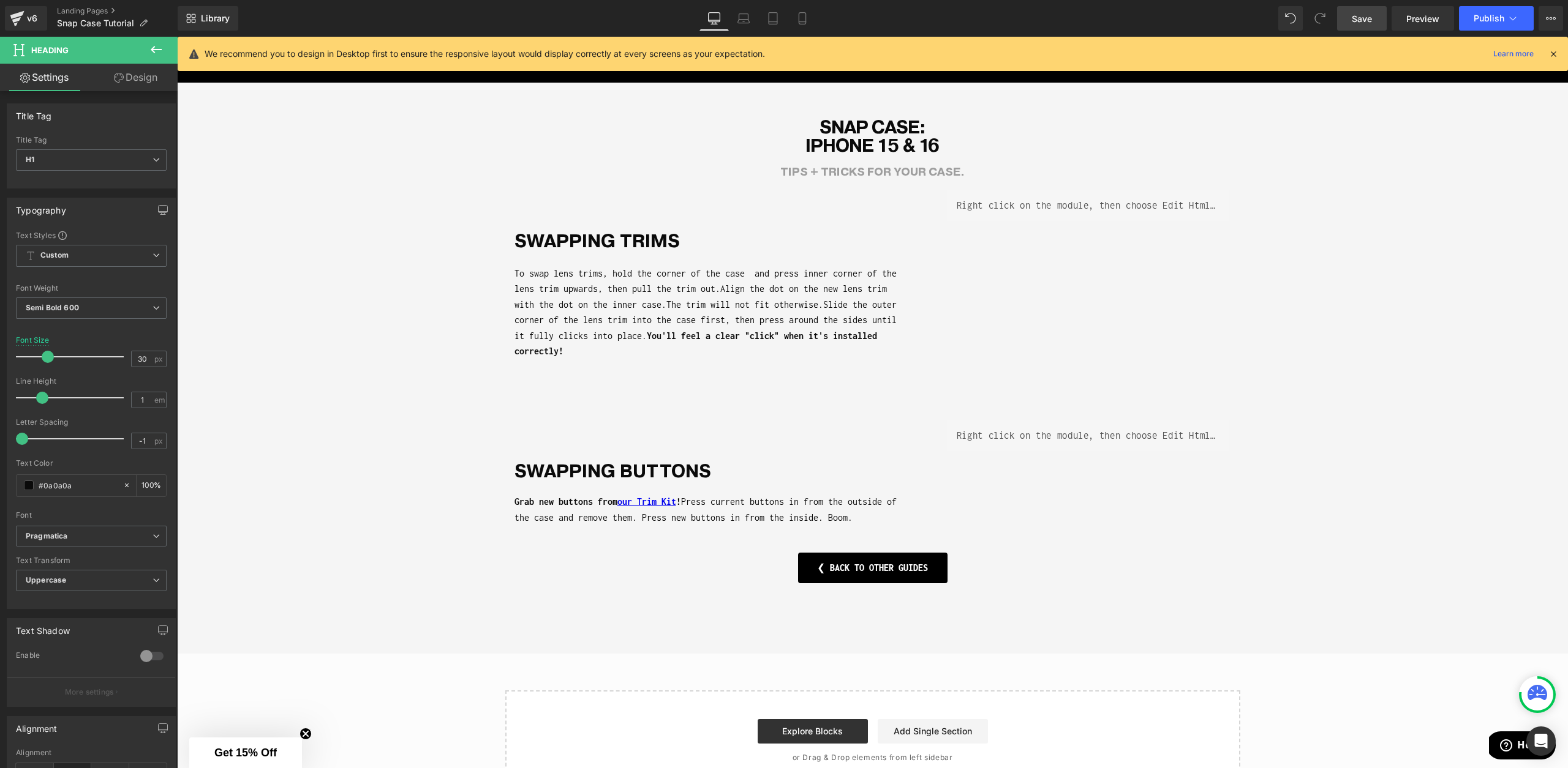
click at [1339, 24] on link "Save" at bounding box center [1361, 19] width 49 height 24
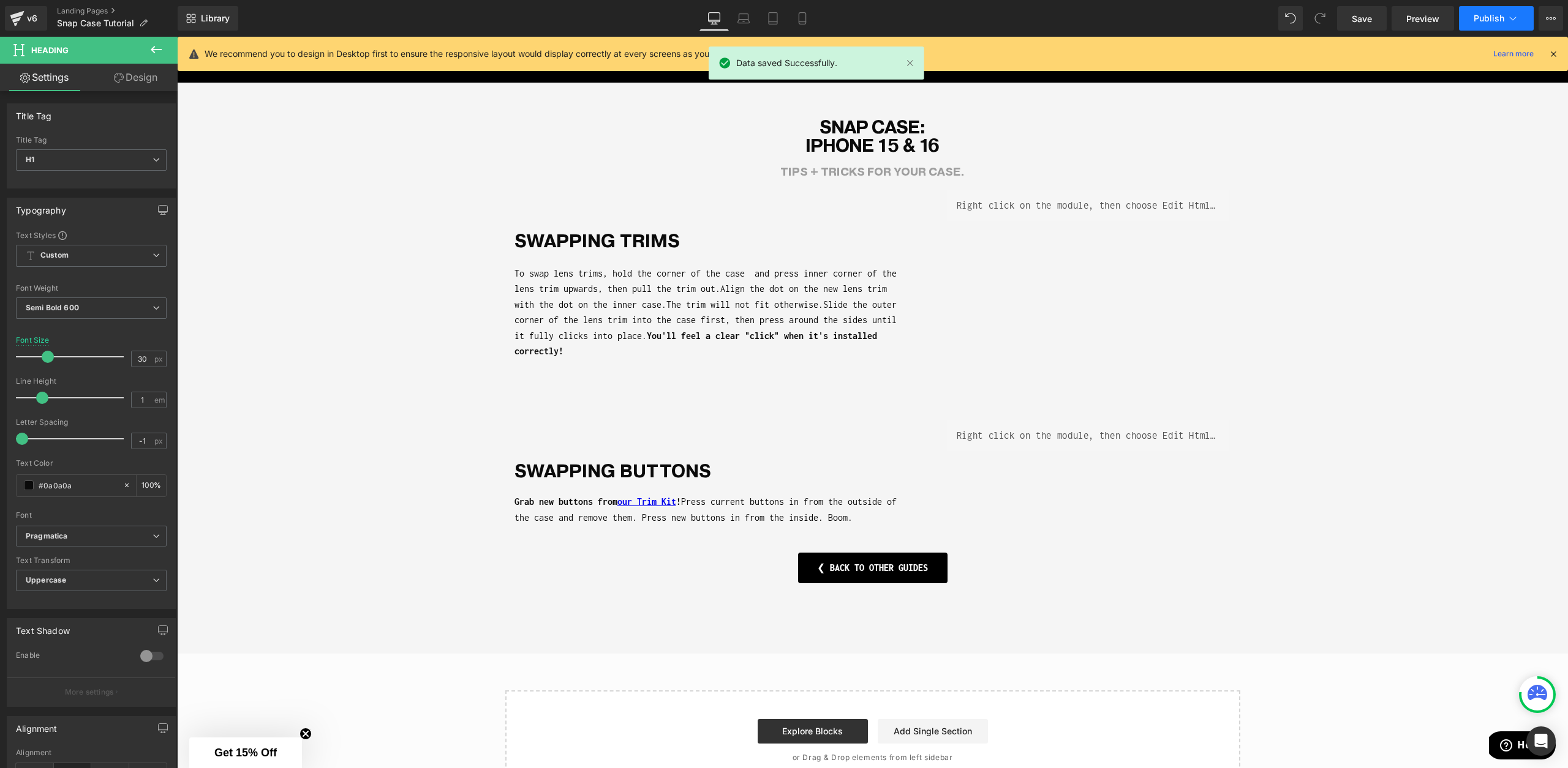
click at [1496, 19] on span "Publish" at bounding box center [1489, 19] width 31 height 10
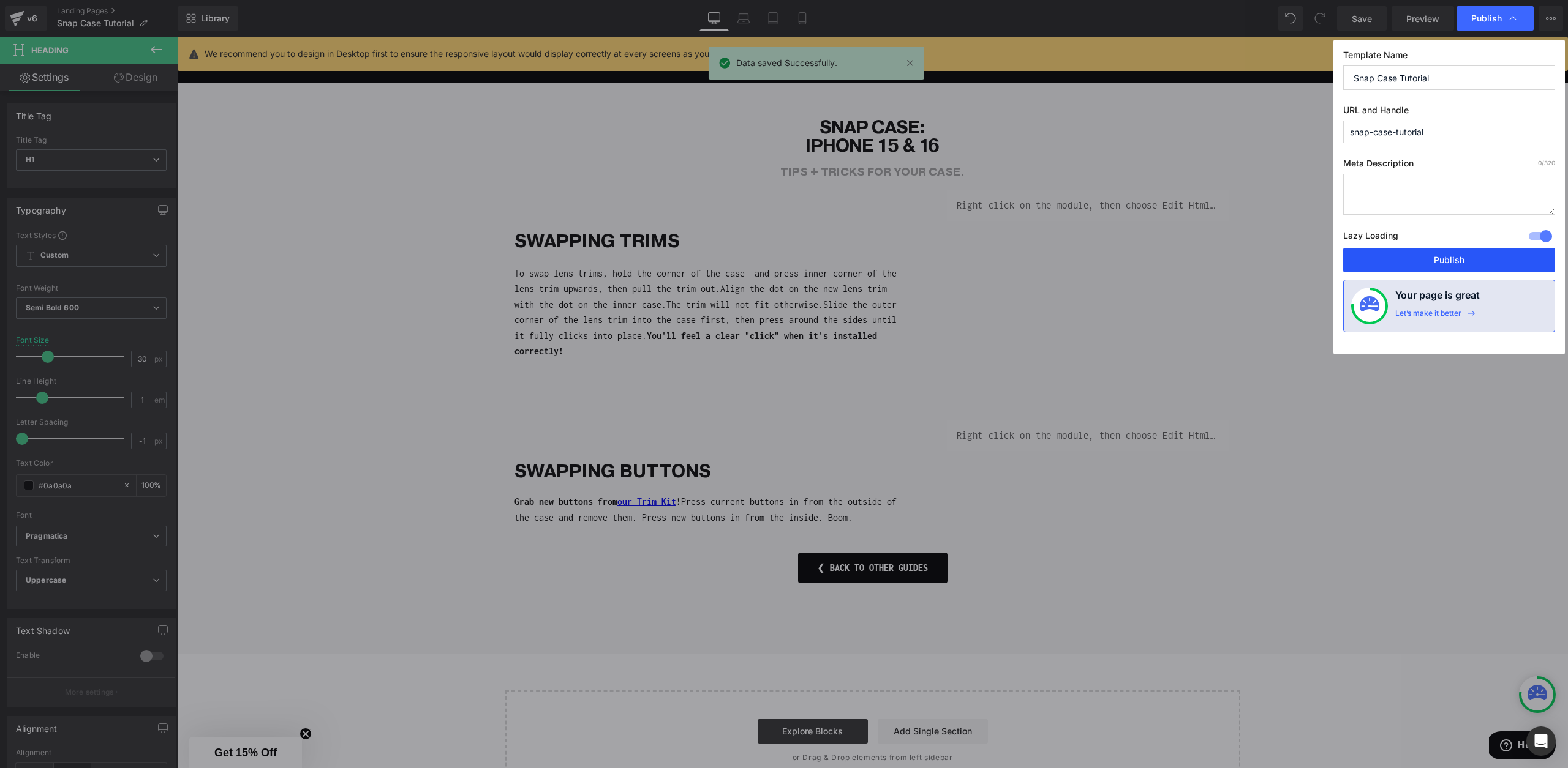
drag, startPoint x: 1407, startPoint y: 251, endPoint x: 1232, endPoint y: 216, distance: 178.5
click at [1407, 251] on button "Publish" at bounding box center [1449, 260] width 212 height 24
